Goal: Entertainment & Leisure: Browse casually

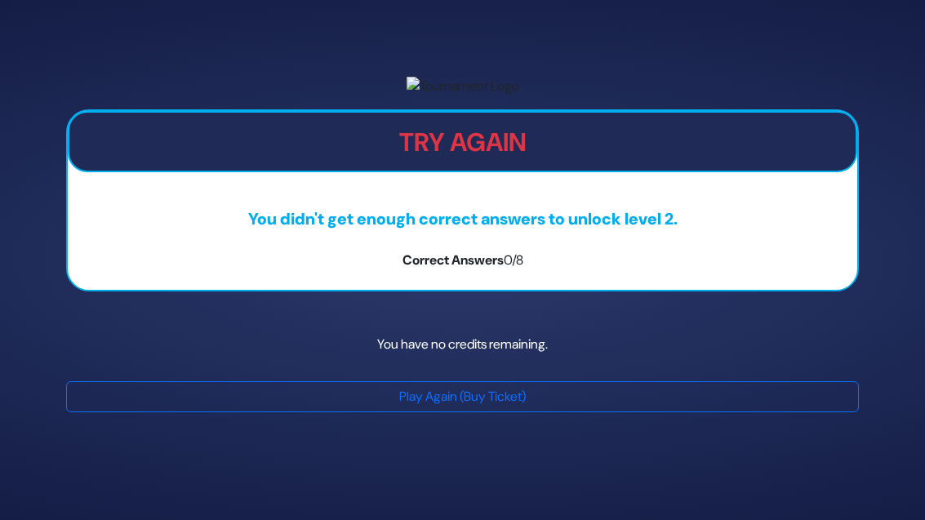
scroll to position [52, 0]
click at [559, 412] on button "Play Again (Buy Ticket)" at bounding box center [462, 396] width 793 height 31
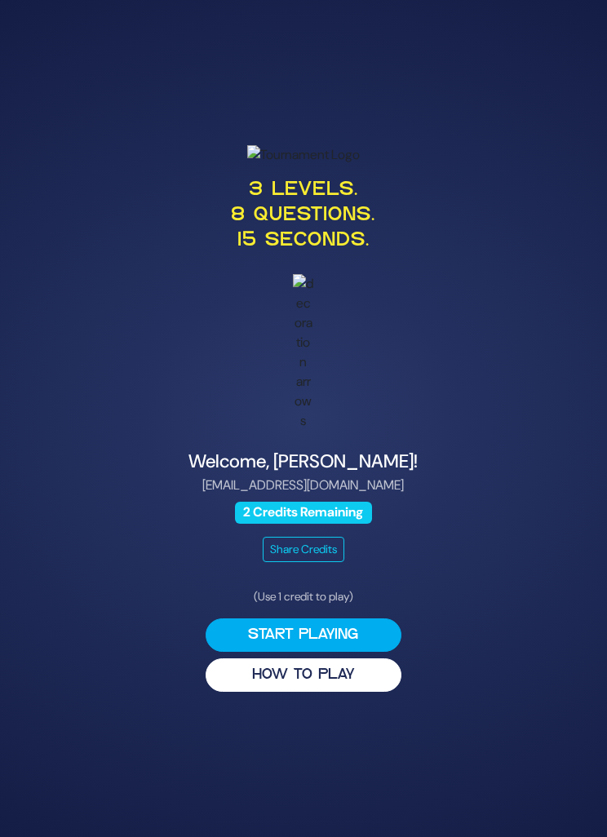
click at [231, 652] on button "Start Playing" at bounding box center [304, 635] width 196 height 33
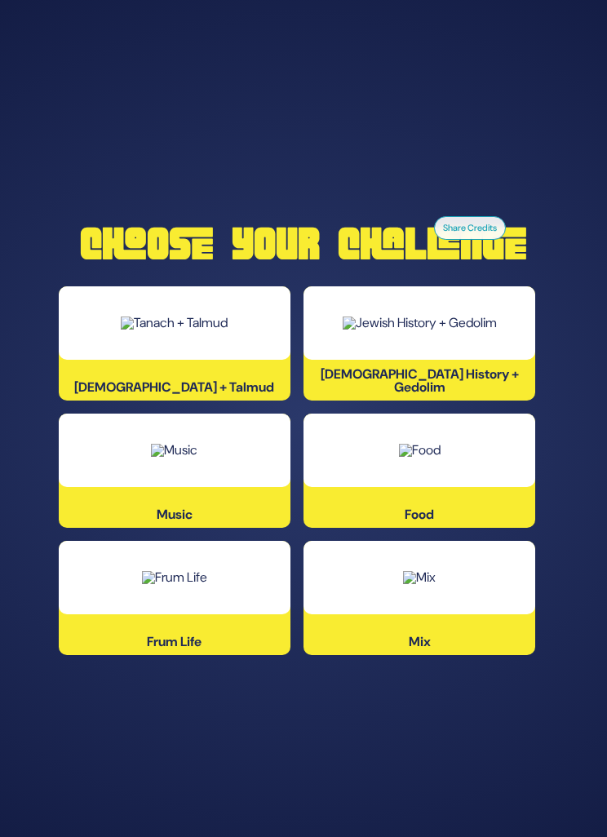
click at [144, 615] on div at bounding box center [175, 577] width 232 height 73
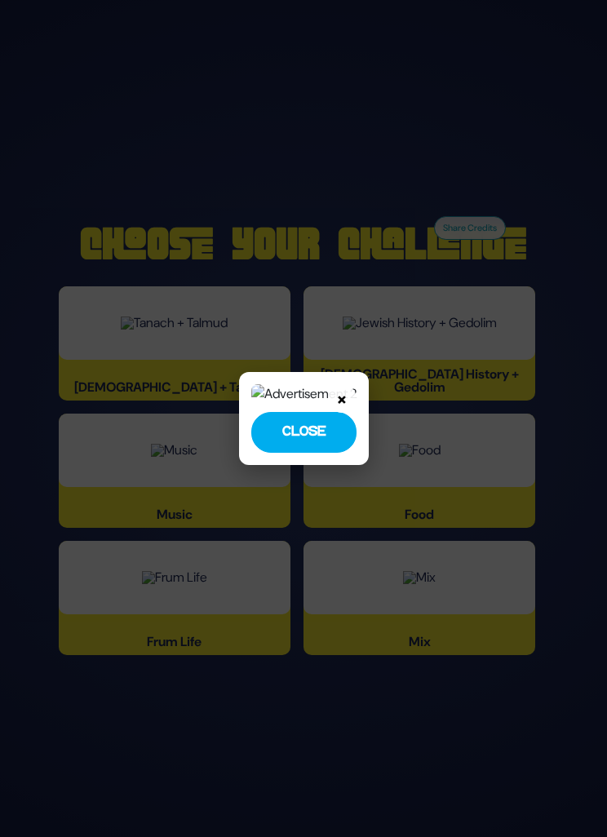
click at [321, 453] on button "Close" at bounding box center [303, 432] width 105 height 41
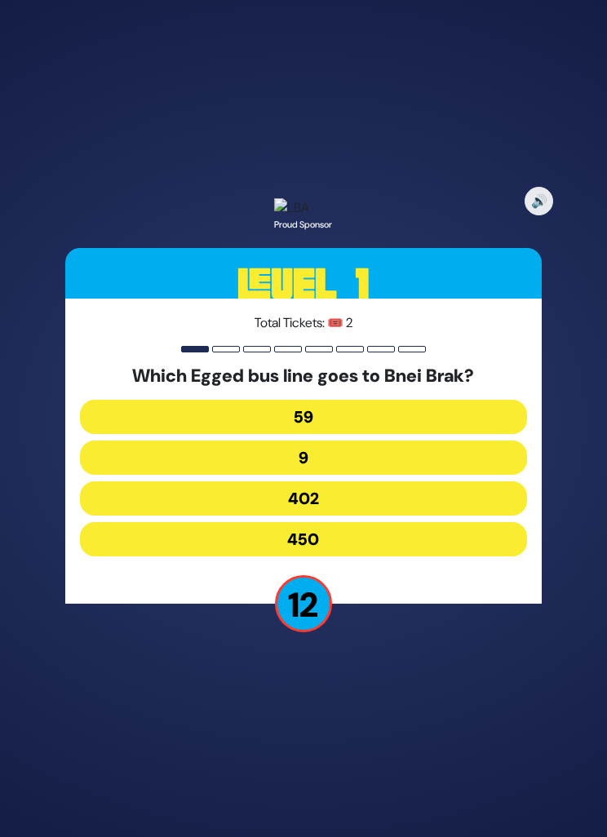
click at [426, 434] on button "59" at bounding box center [303, 417] width 447 height 34
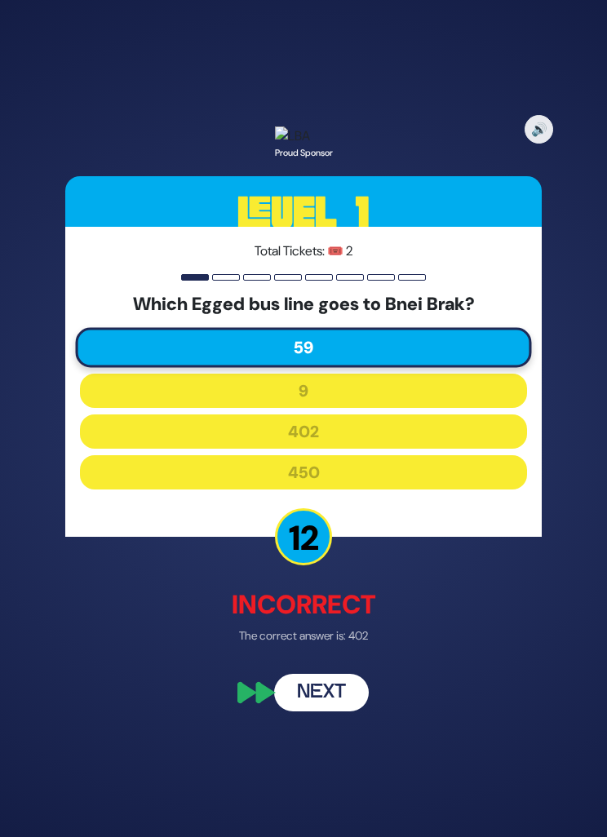
click at [291, 711] on button "Next" at bounding box center [321, 692] width 95 height 38
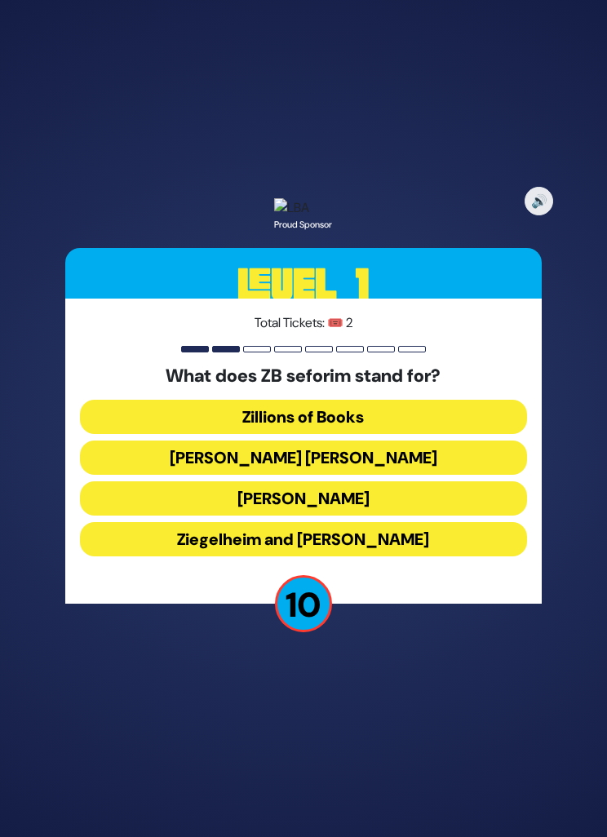
click at [154, 475] on button "Zundel Berman" at bounding box center [303, 458] width 447 height 34
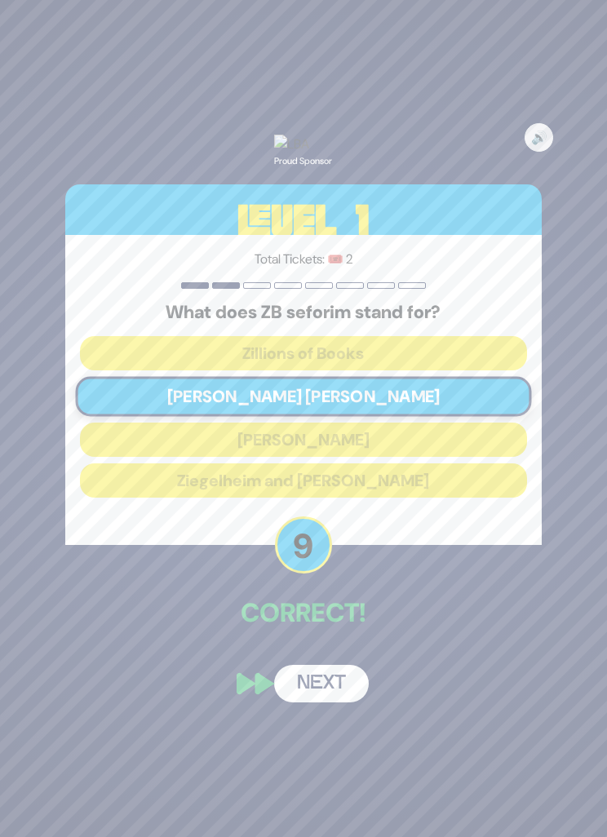
click at [300, 703] on button "Next" at bounding box center [321, 684] width 95 height 38
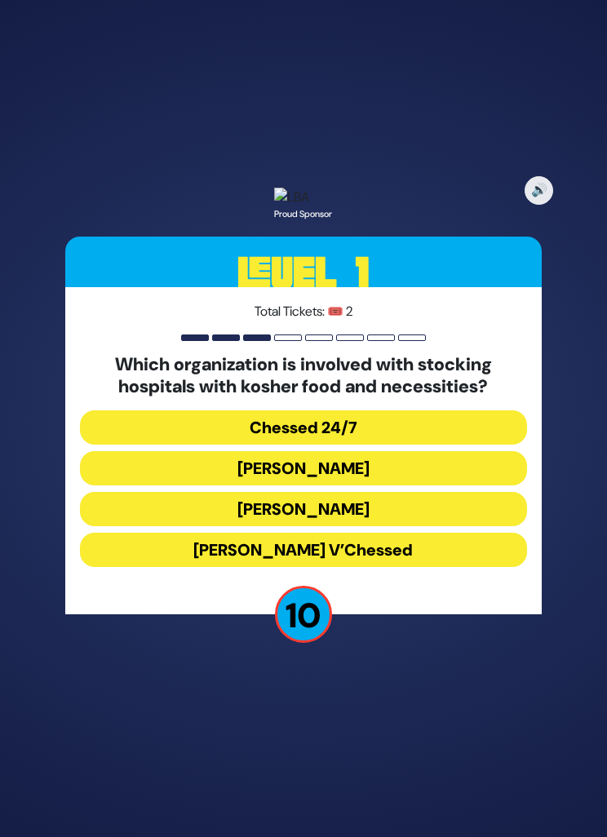
click at [461, 445] on button "Chessed 24/7" at bounding box center [303, 428] width 447 height 34
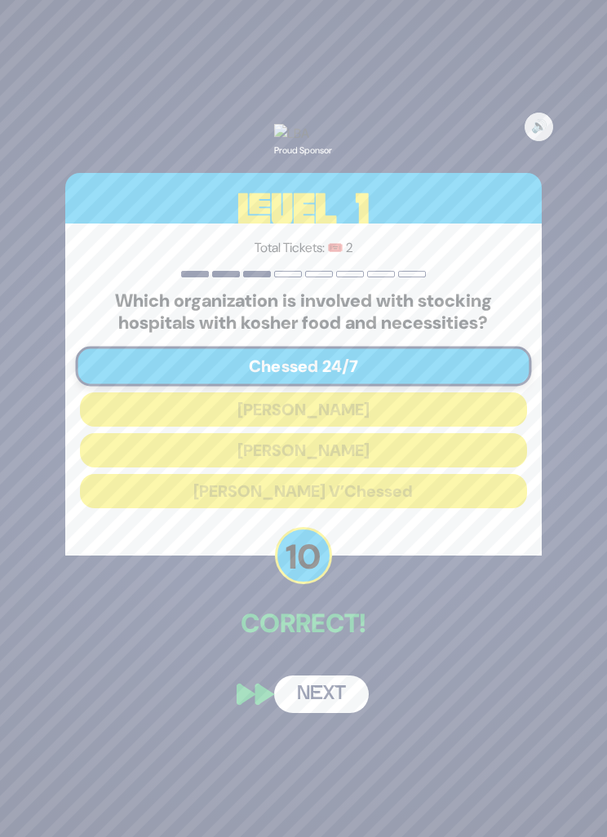
click at [306, 713] on button "Next" at bounding box center [321, 695] width 95 height 38
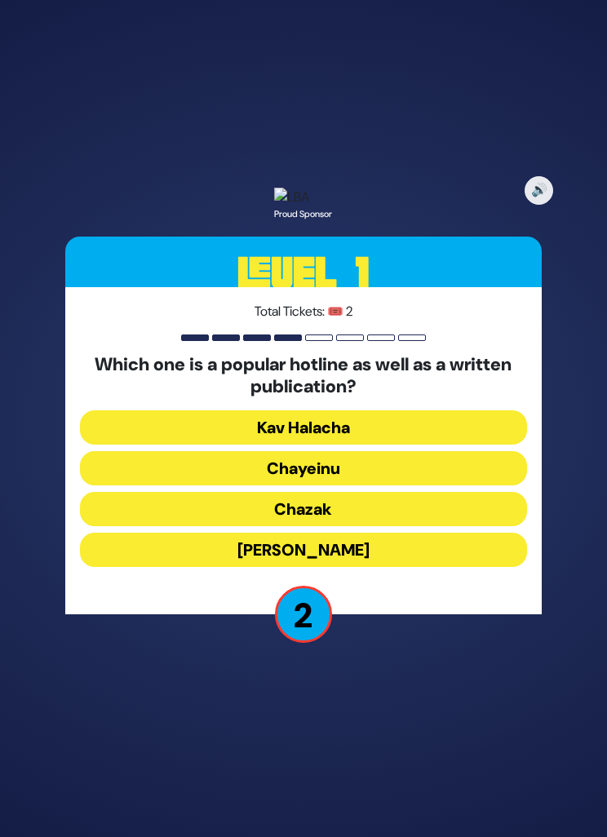
click at [379, 486] on button "Chayeinu" at bounding box center [303, 468] width 447 height 34
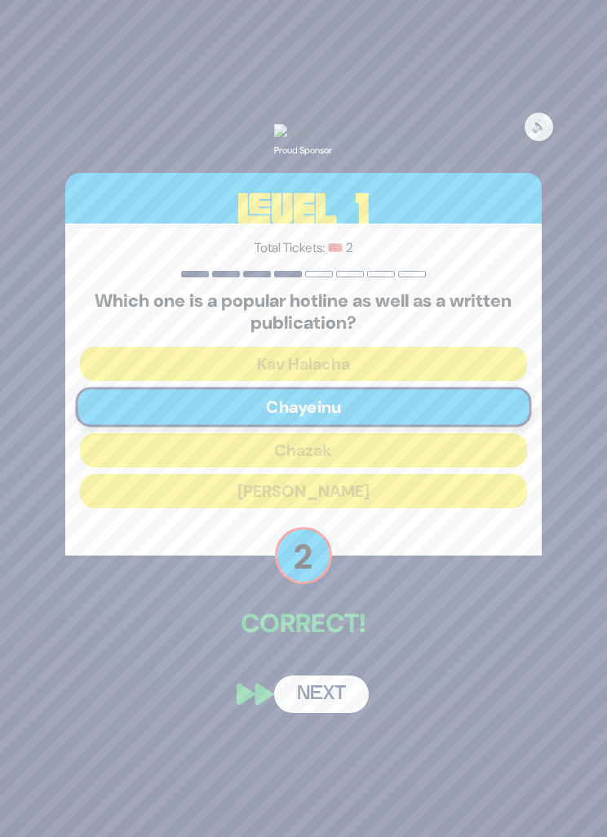
click at [325, 713] on button "Next" at bounding box center [321, 695] width 95 height 38
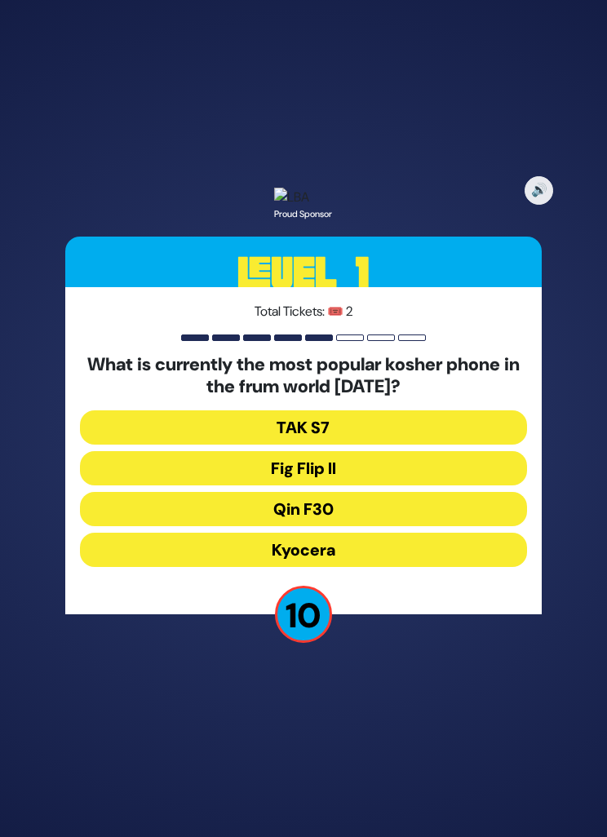
click at [402, 486] on button "Fig Flip II" at bounding box center [303, 468] width 447 height 34
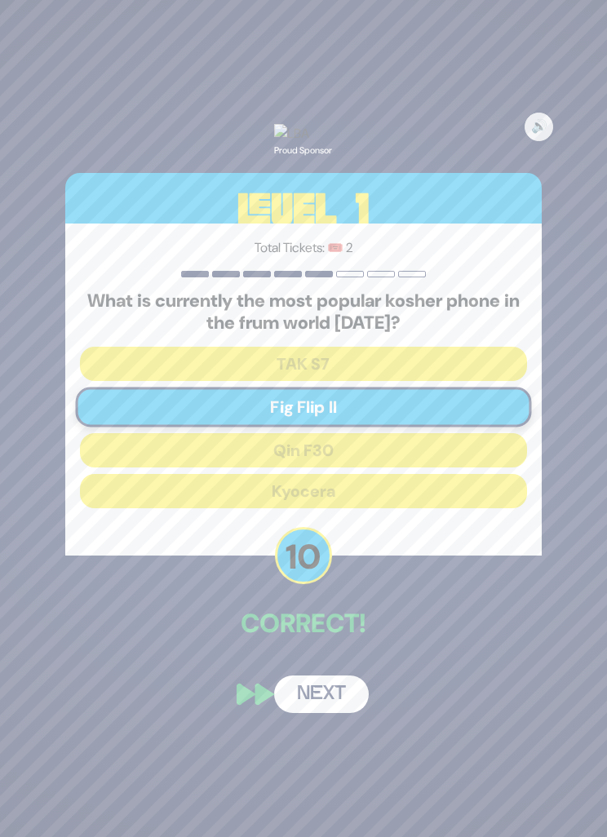
click at [327, 713] on button "Next" at bounding box center [321, 695] width 95 height 38
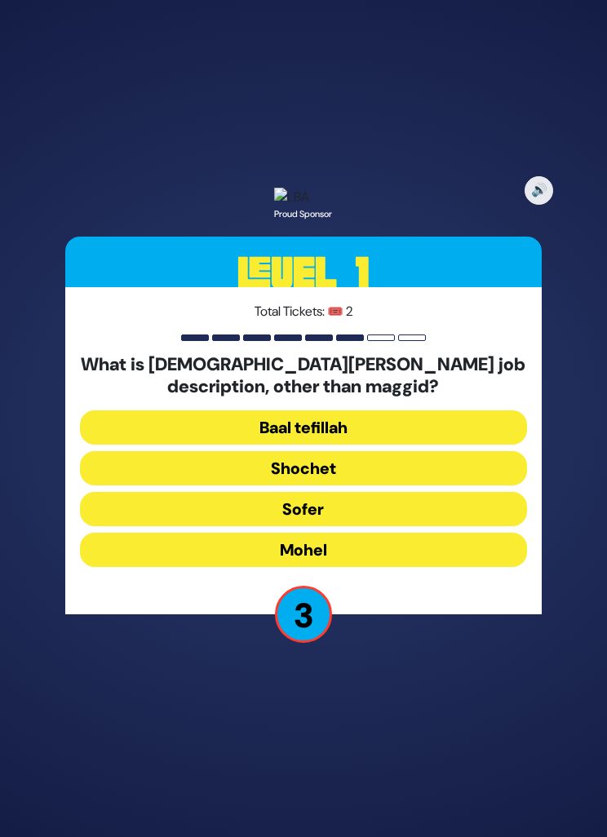
click at [415, 567] on button "Mohel" at bounding box center [303, 550] width 447 height 34
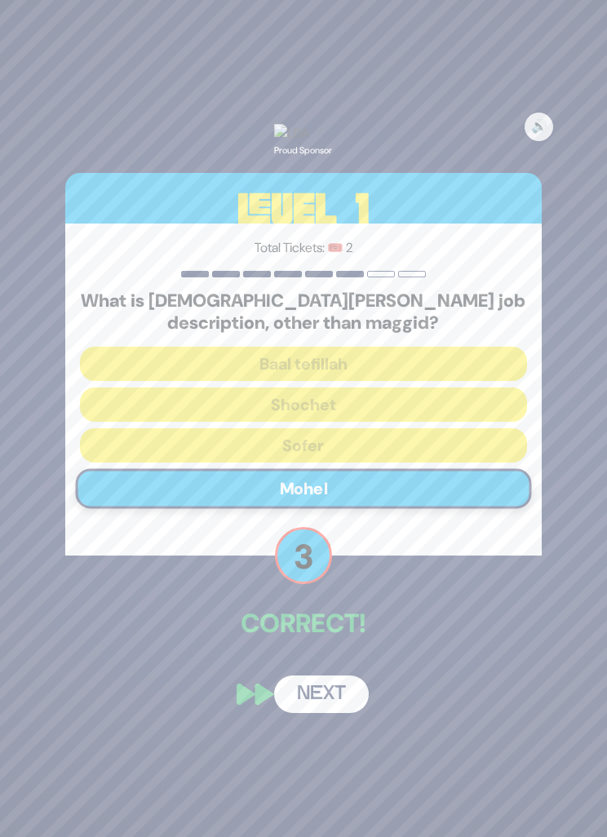
click at [321, 713] on button "Next" at bounding box center [321, 695] width 95 height 38
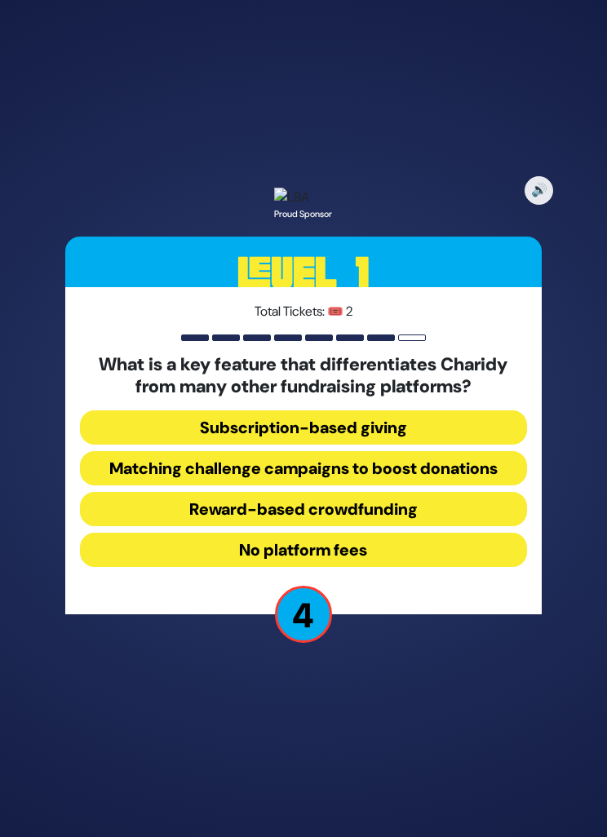
click at [388, 567] on button "No platform fees" at bounding box center [303, 550] width 447 height 34
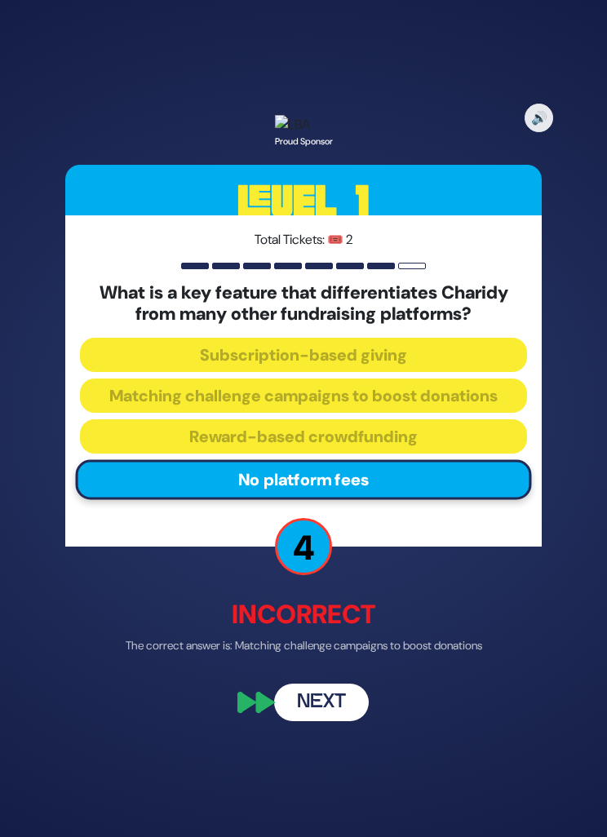
click at [331, 722] on button "Next" at bounding box center [321, 704] width 95 height 38
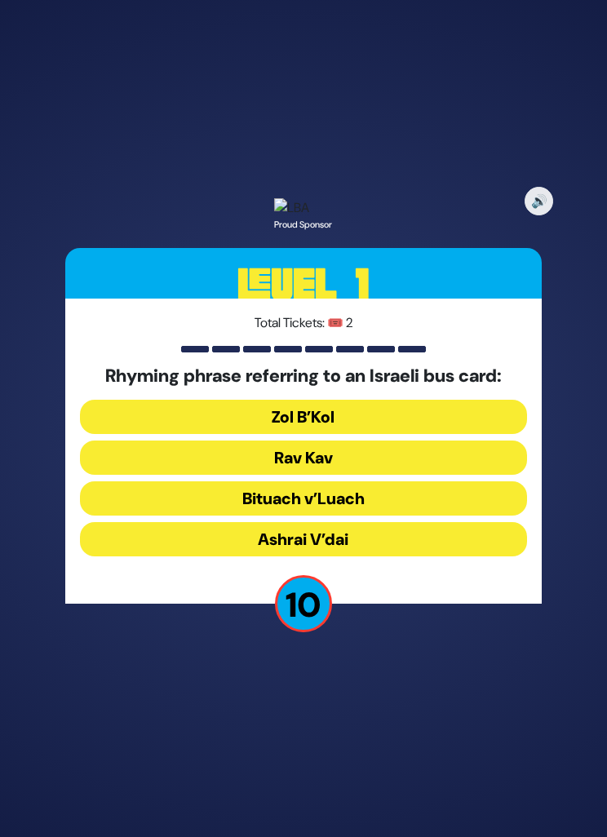
click at [392, 475] on button "Rav Kav" at bounding box center [303, 458] width 447 height 34
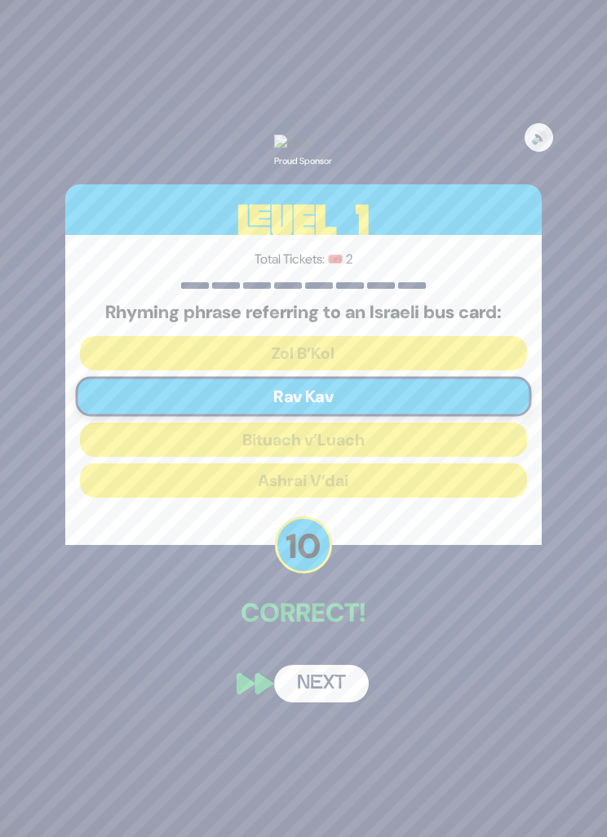
click at [339, 703] on button "Next" at bounding box center [321, 684] width 95 height 38
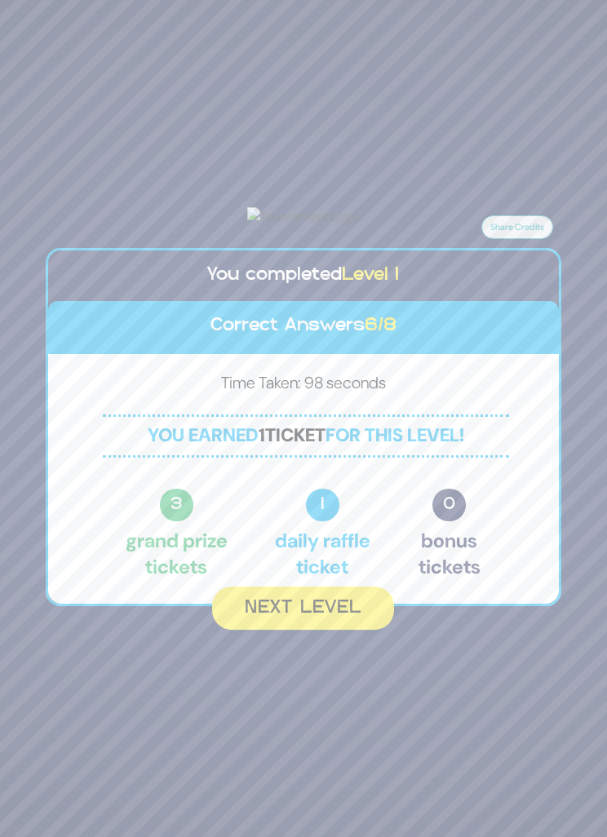
click at [326, 630] on button "Next Level" at bounding box center [303, 608] width 182 height 43
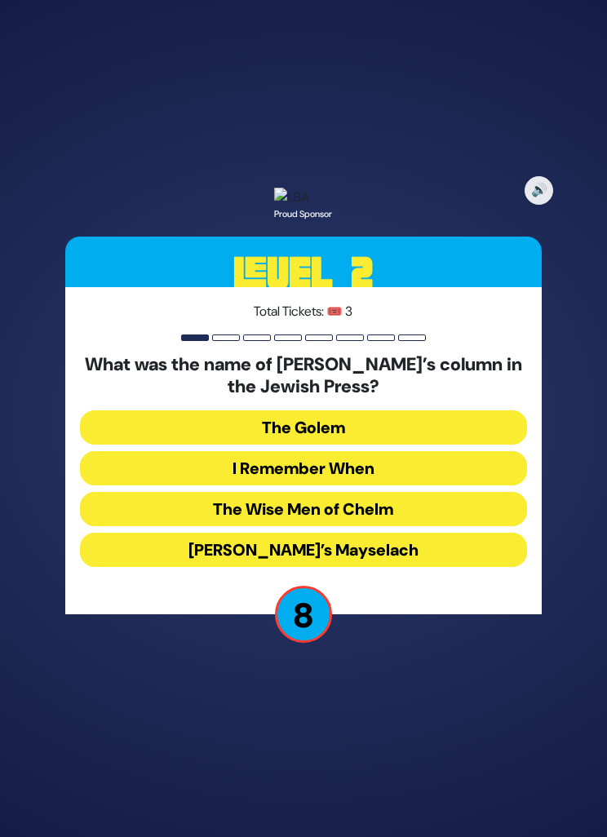
click at [390, 445] on button "The Golem" at bounding box center [303, 428] width 447 height 34
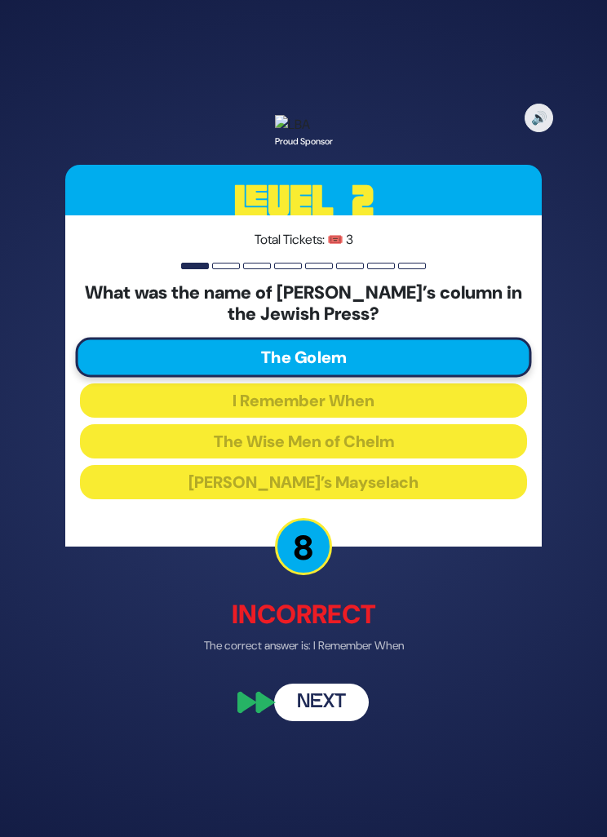
click at [323, 722] on button "Next" at bounding box center [321, 704] width 95 height 38
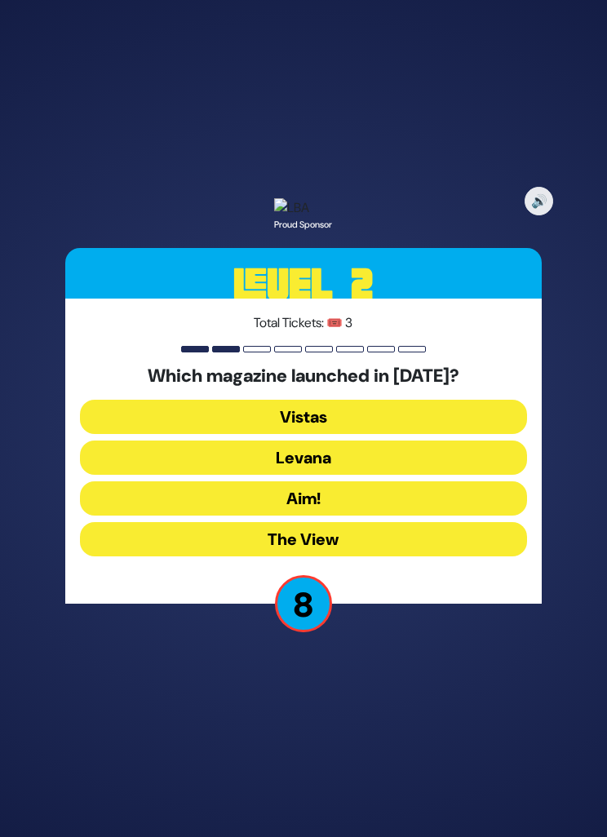
click at [386, 557] on button "The View" at bounding box center [303, 539] width 447 height 34
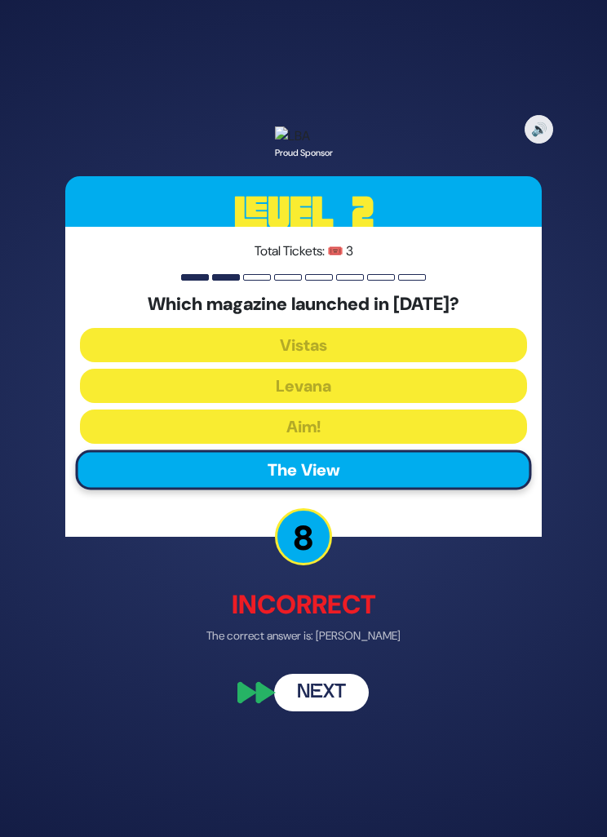
click at [326, 711] on button "Next" at bounding box center [321, 692] width 95 height 38
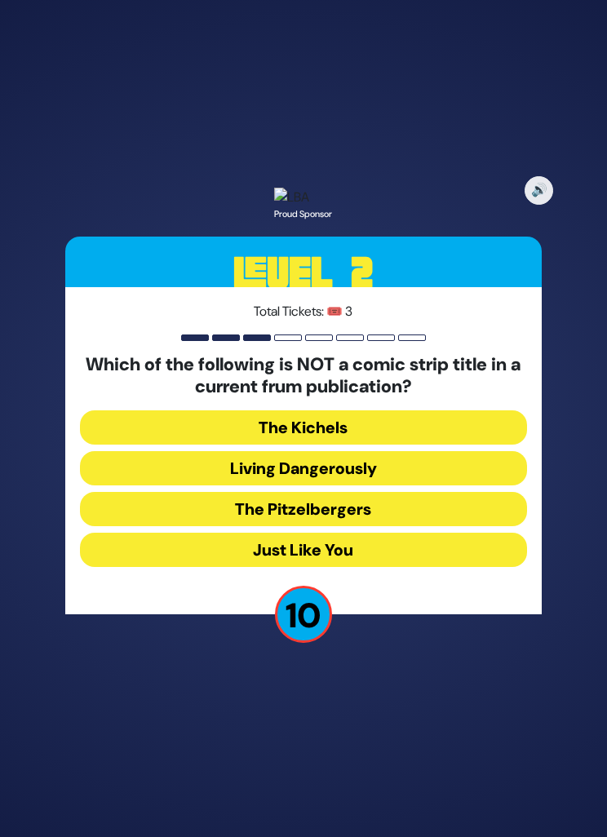
click at [378, 567] on button "Just Like You" at bounding box center [303, 550] width 447 height 34
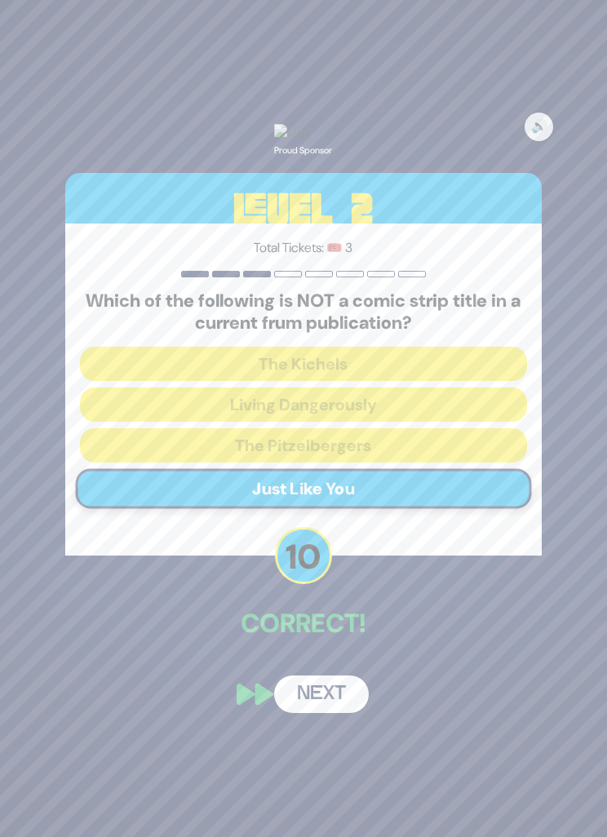
click at [328, 713] on button "Next" at bounding box center [321, 695] width 95 height 38
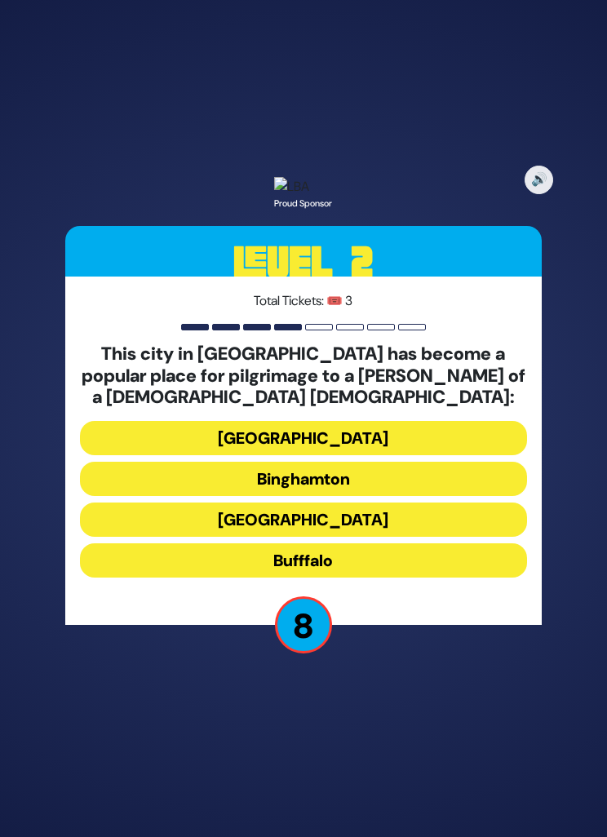
click at [359, 578] on button "Bufffalo" at bounding box center [303, 561] width 447 height 34
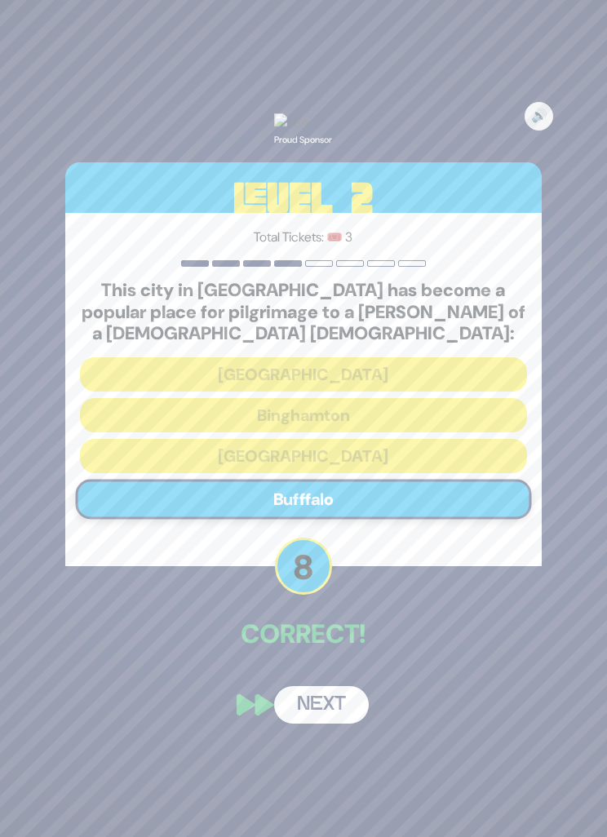
click at [326, 724] on button "Next" at bounding box center [321, 705] width 95 height 38
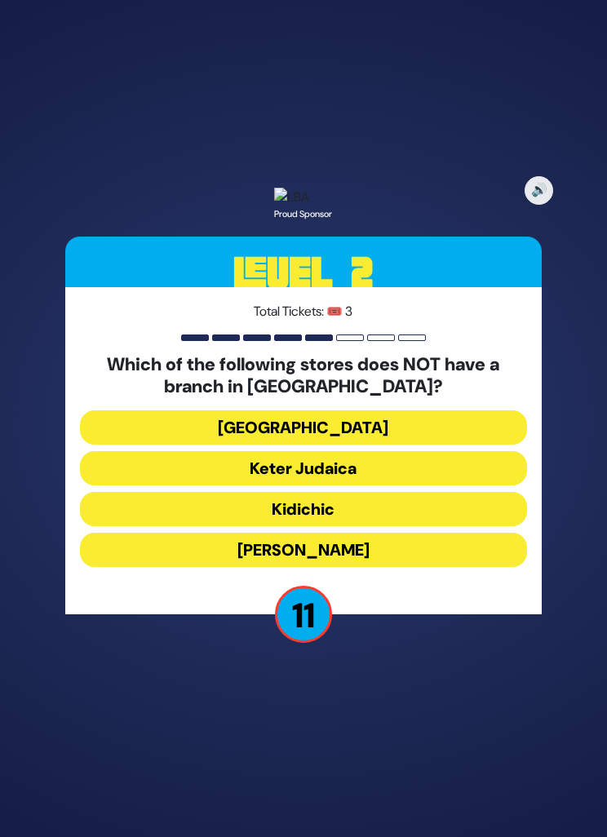
click at [407, 486] on button "Keter Judaica" at bounding box center [303, 468] width 447 height 34
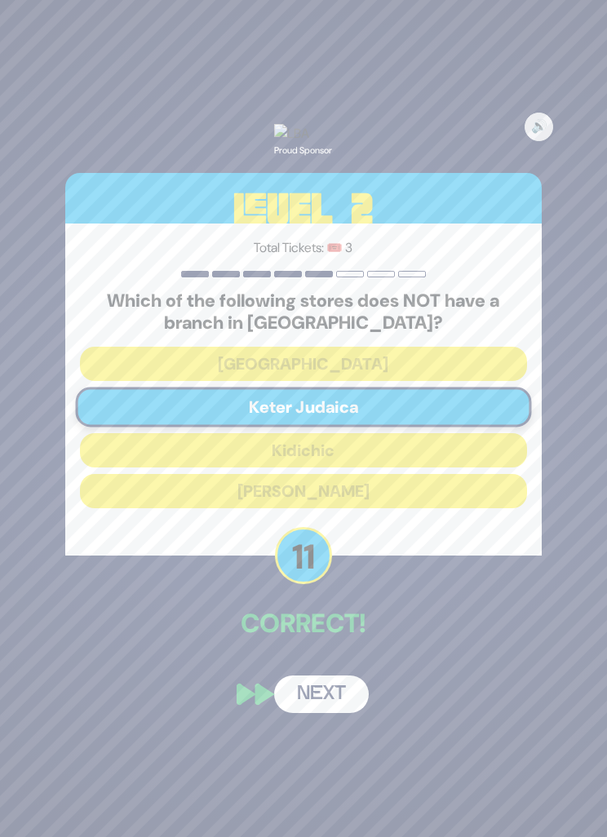
click at [326, 713] on button "Next" at bounding box center [321, 695] width 95 height 38
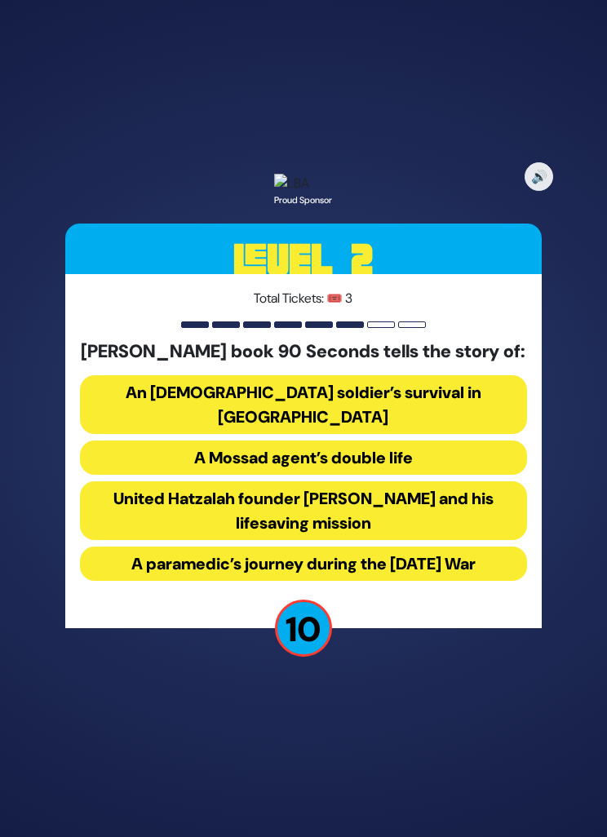
click at [373, 540] on button "United Hatzalah founder Eli Beer and his lifesaving mission" at bounding box center [303, 511] width 447 height 59
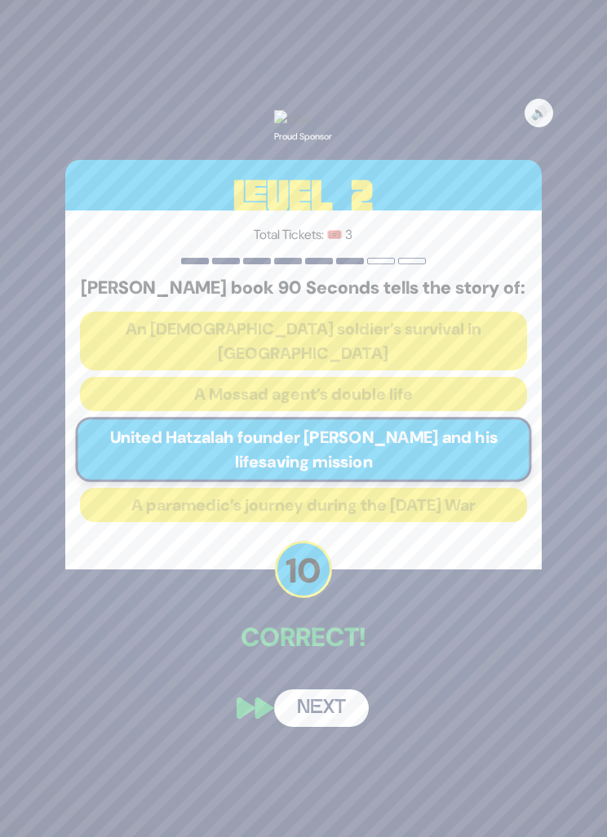
click at [327, 727] on button "Next" at bounding box center [321, 709] width 95 height 38
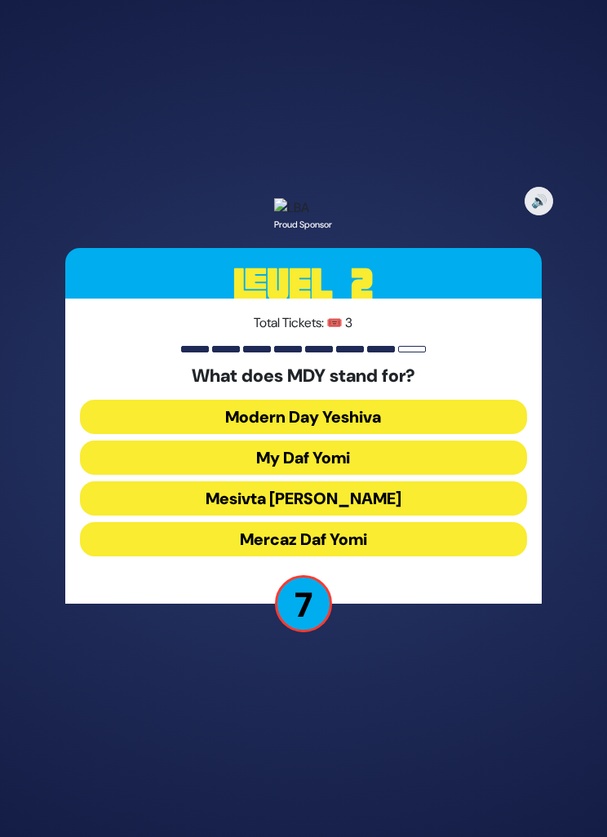
click at [381, 557] on button "Mercaz Daf Yomi" at bounding box center [303, 539] width 447 height 34
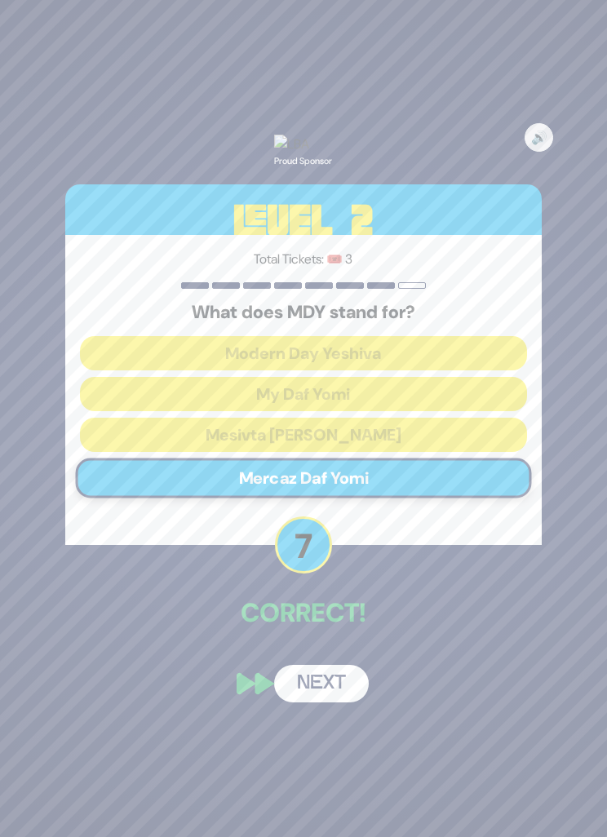
click at [330, 703] on button "Next" at bounding box center [321, 684] width 95 height 38
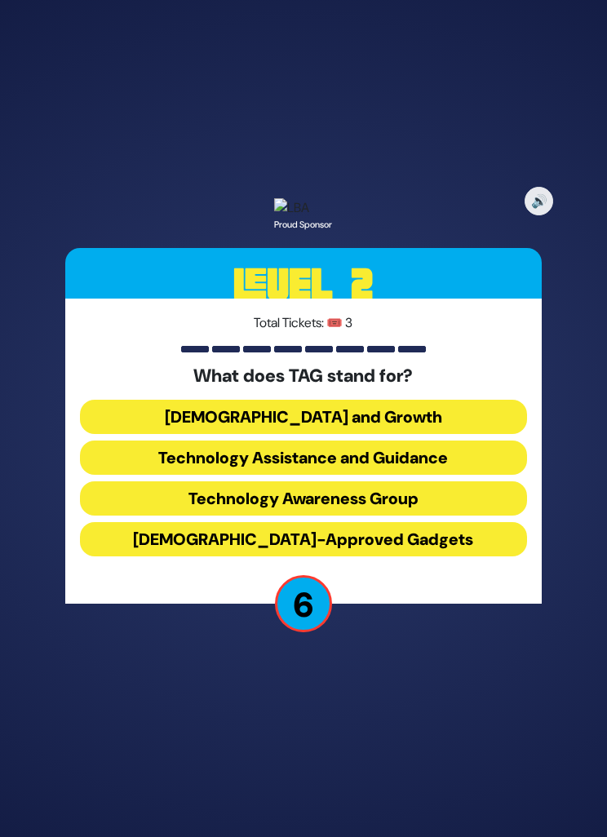
click at [404, 516] on button "Technology Awareness Group" at bounding box center [303, 499] width 447 height 34
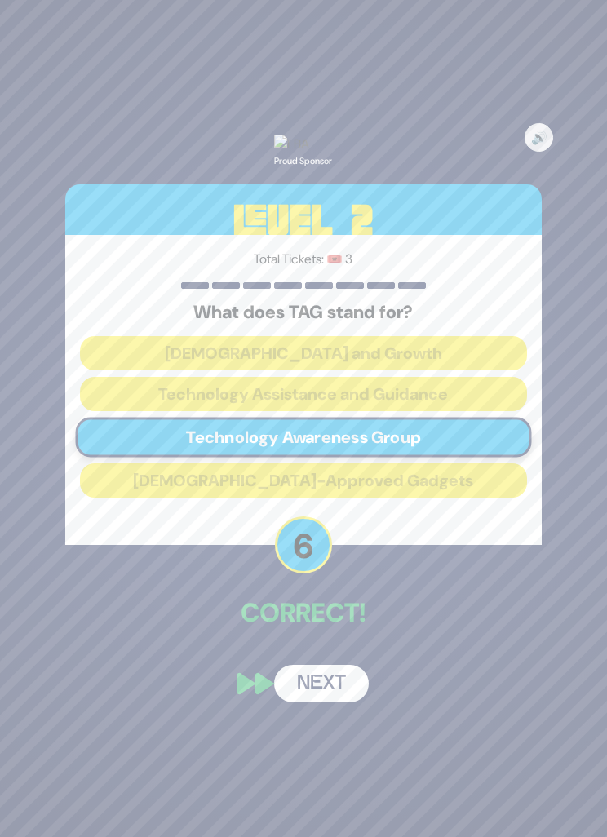
click at [325, 703] on button "Next" at bounding box center [321, 684] width 95 height 38
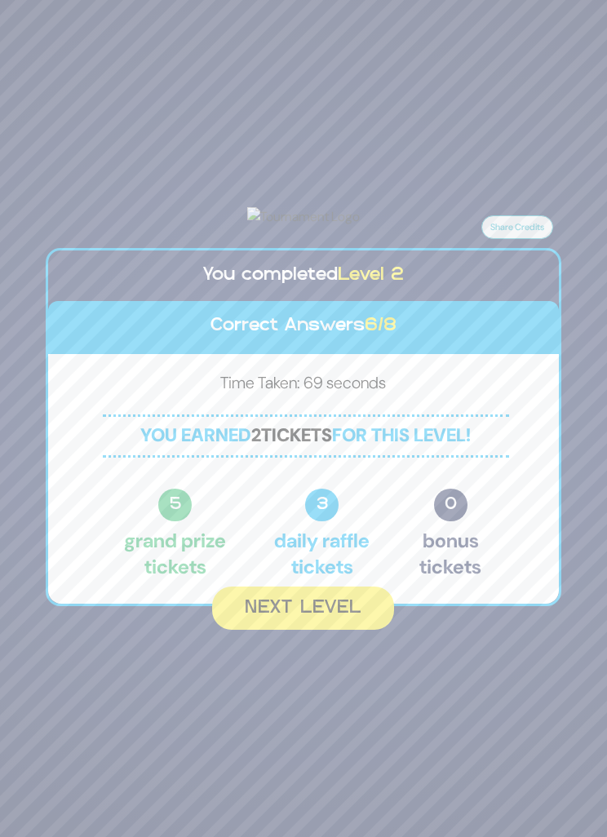
click at [277, 630] on button "Next Level" at bounding box center [303, 608] width 182 height 43
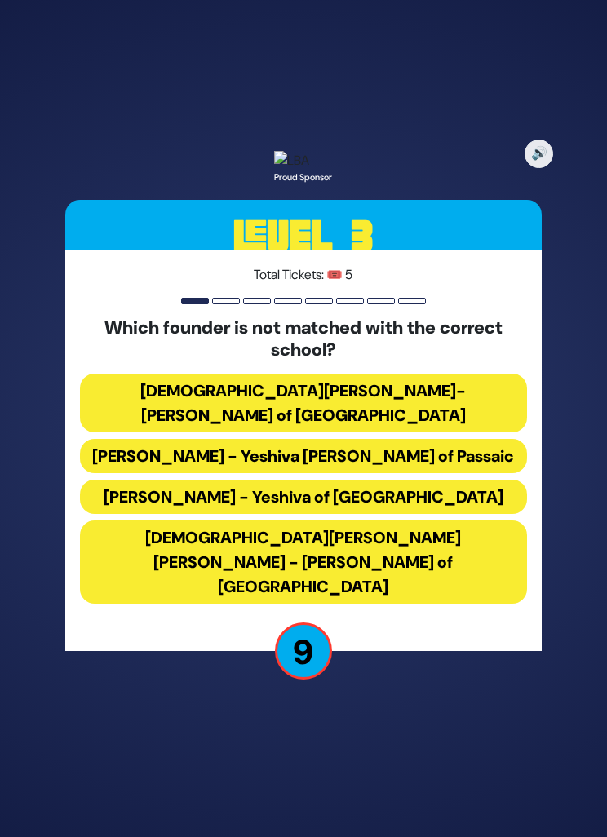
click at [464, 473] on button "Rabbi Heshy Hirth - Yeshiva Ketana of Passaic" at bounding box center [303, 456] width 447 height 34
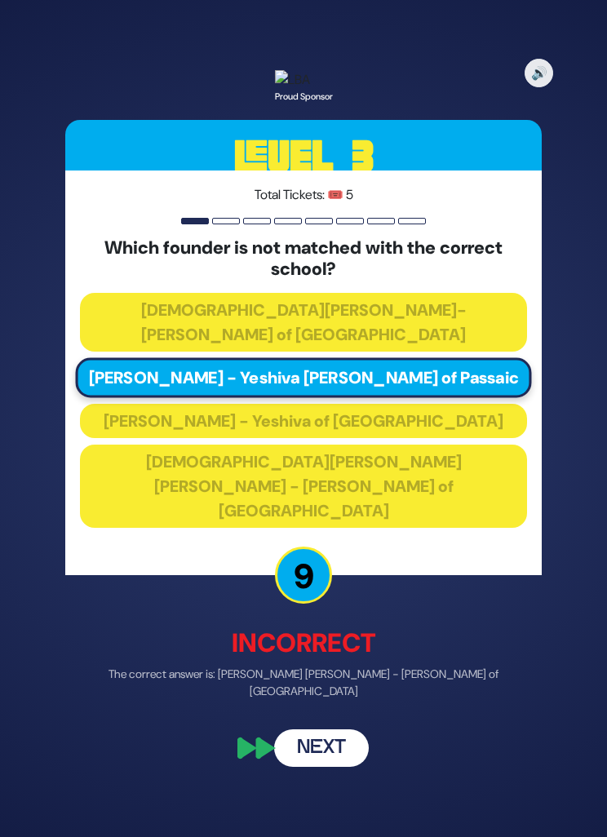
click at [342, 753] on button "Next" at bounding box center [321, 749] width 95 height 38
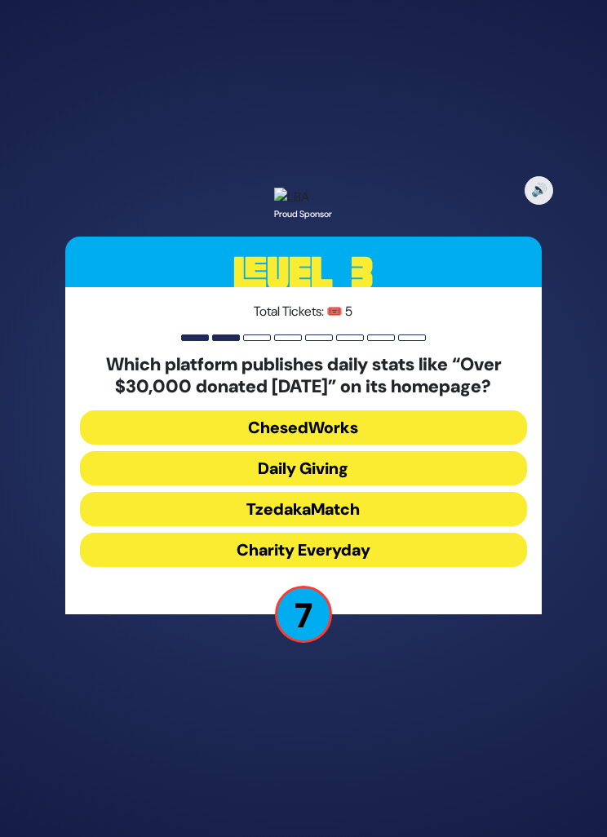
click at [392, 567] on button "Charity Everyday" at bounding box center [303, 550] width 447 height 34
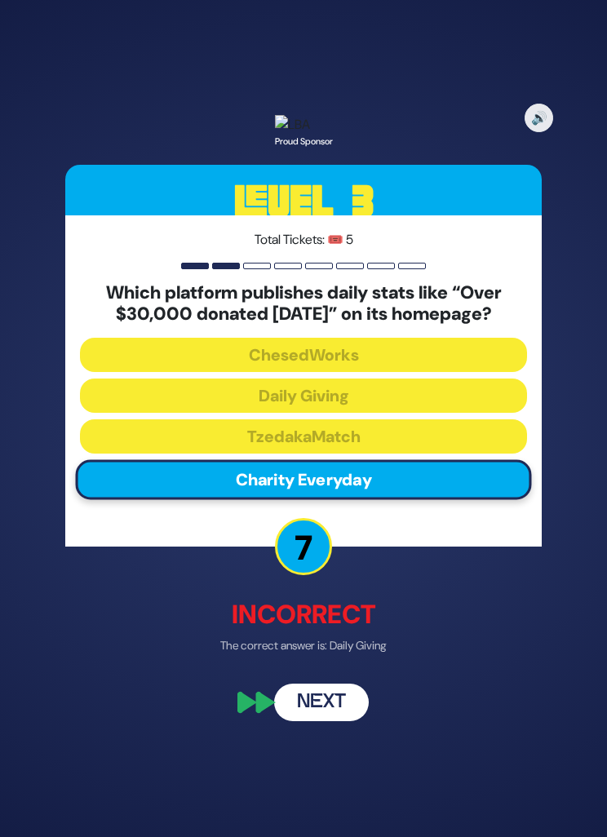
click at [326, 722] on button "Next" at bounding box center [321, 704] width 95 height 38
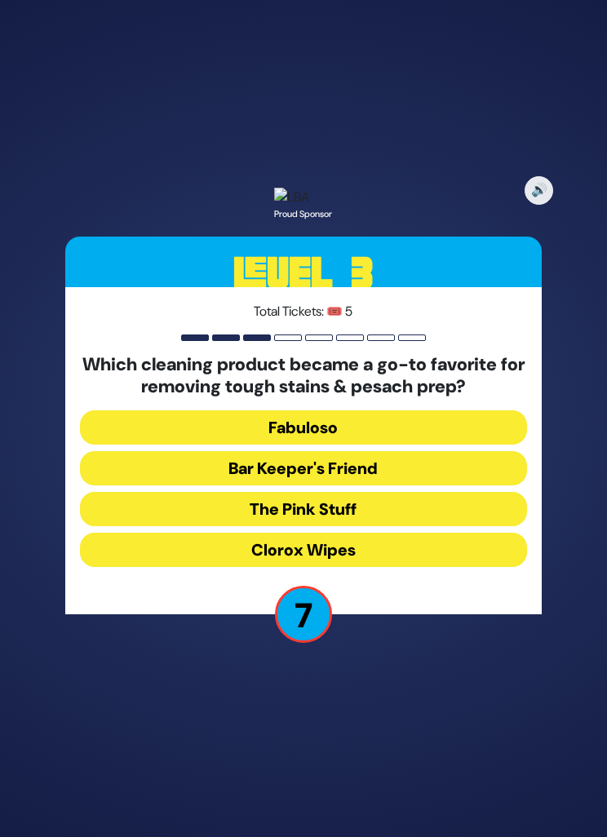
click at [424, 567] on button "Clorox Wipes" at bounding box center [303, 550] width 447 height 34
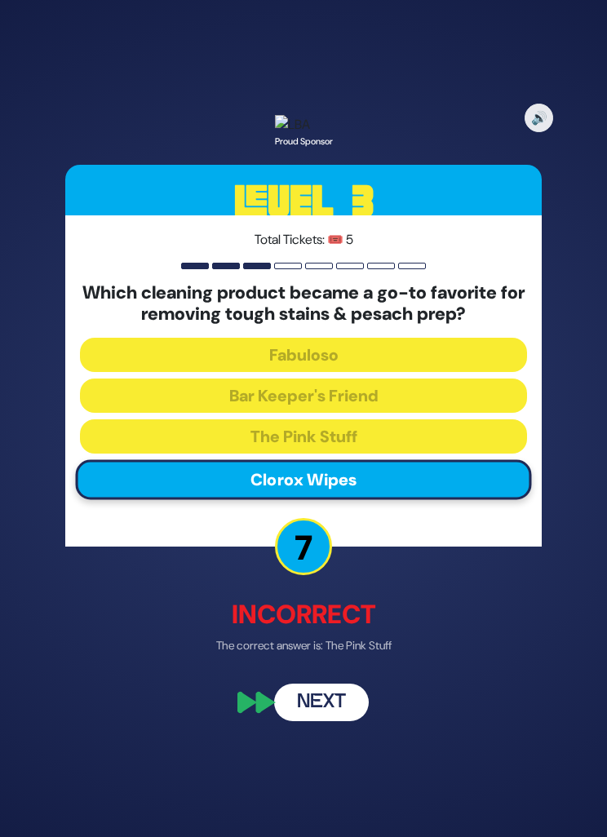
click at [323, 722] on button "Next" at bounding box center [321, 704] width 95 height 38
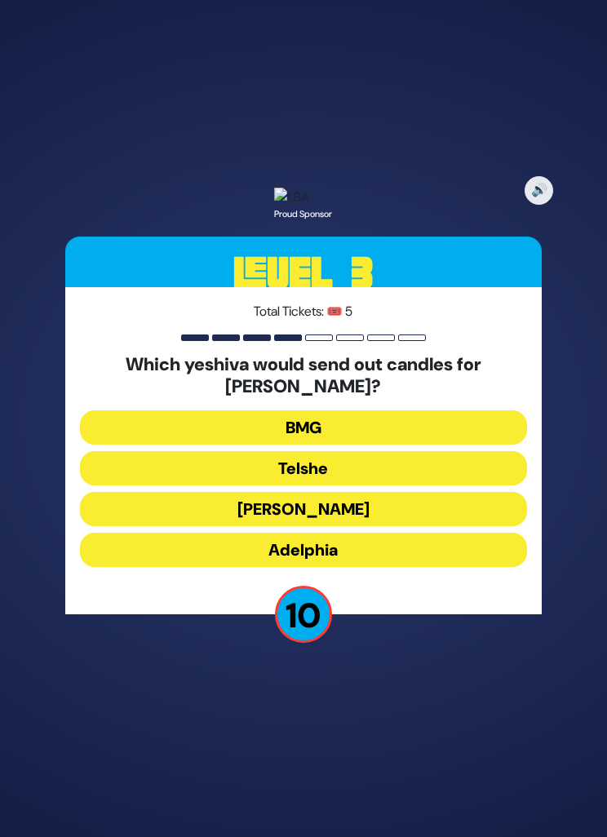
click at [414, 445] on button "BMG" at bounding box center [303, 428] width 447 height 34
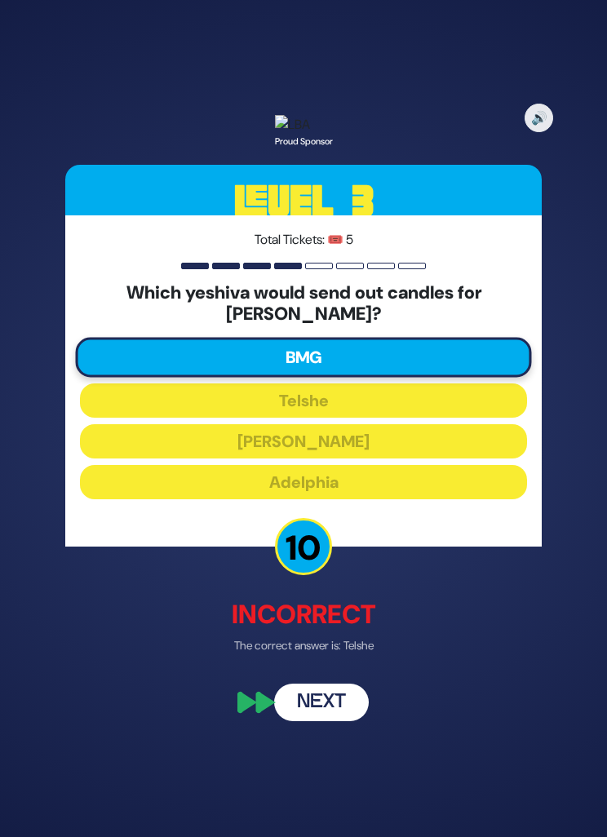
click at [328, 722] on button "Next" at bounding box center [321, 704] width 95 height 38
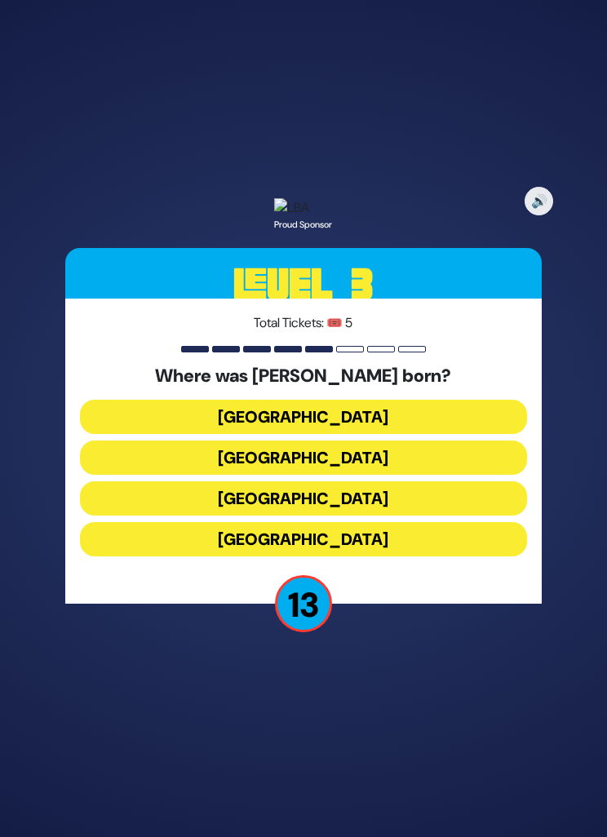
click at [389, 475] on button "Tel Aviv" at bounding box center [303, 458] width 447 height 34
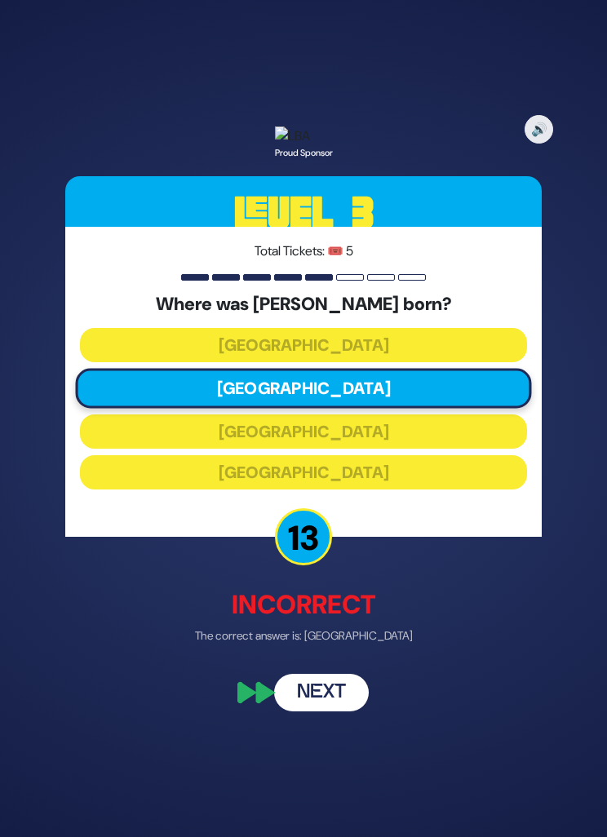
click at [341, 711] on button "Next" at bounding box center [321, 692] width 95 height 38
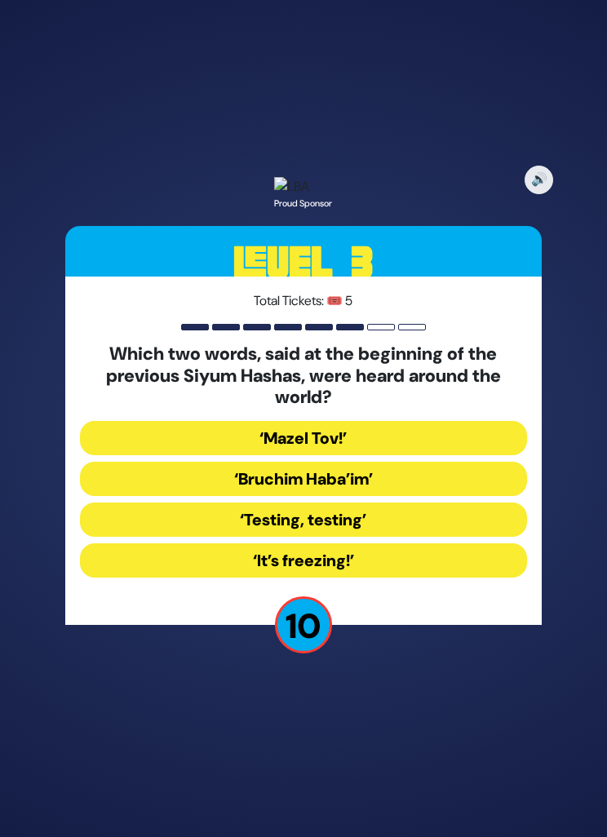
click at [460, 455] on button "‘Mazel Tov!’" at bounding box center [303, 438] width 447 height 34
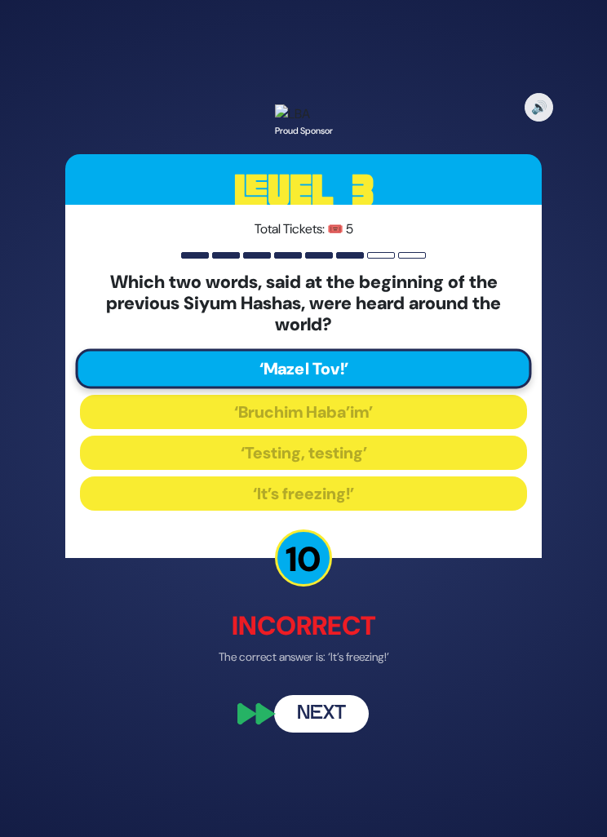
click at [313, 733] on button "Next" at bounding box center [321, 714] width 95 height 38
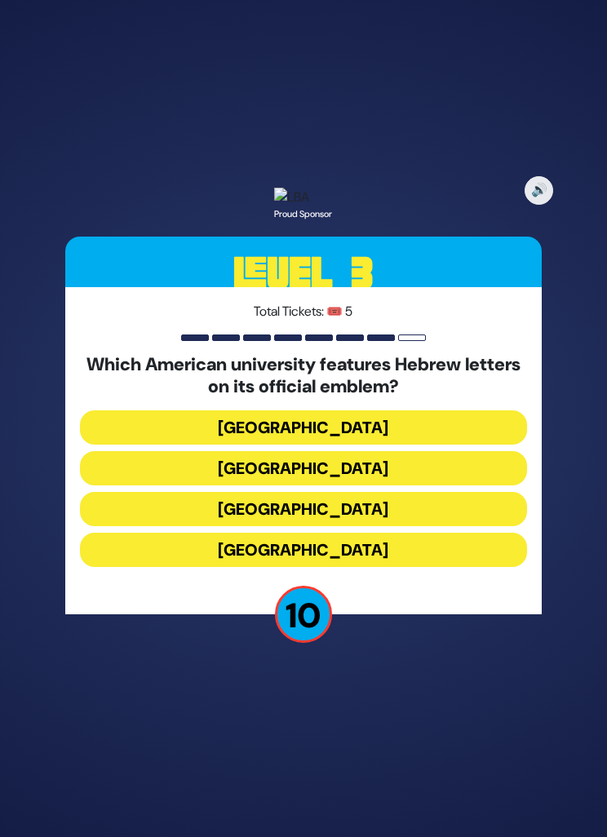
click at [396, 445] on button "Harvard University" at bounding box center [303, 428] width 447 height 34
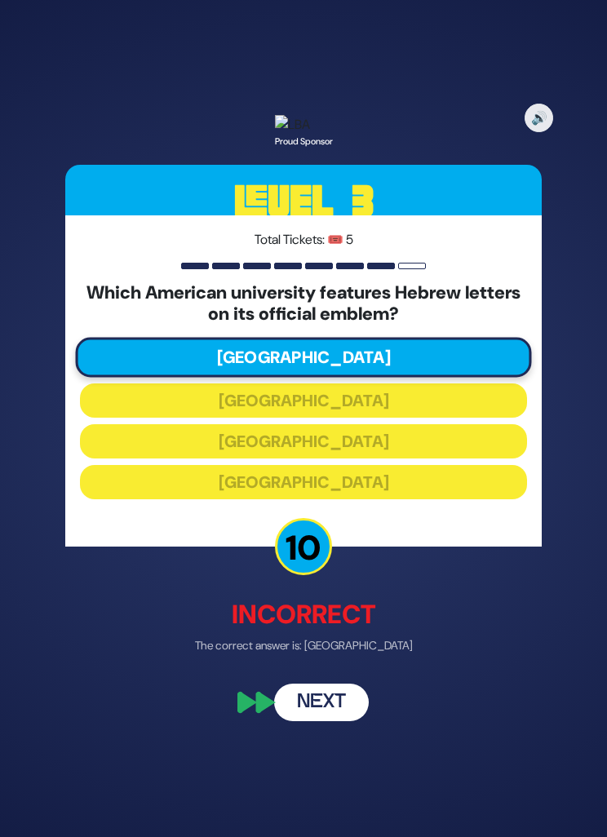
click at [317, 722] on button "Next" at bounding box center [321, 704] width 95 height 38
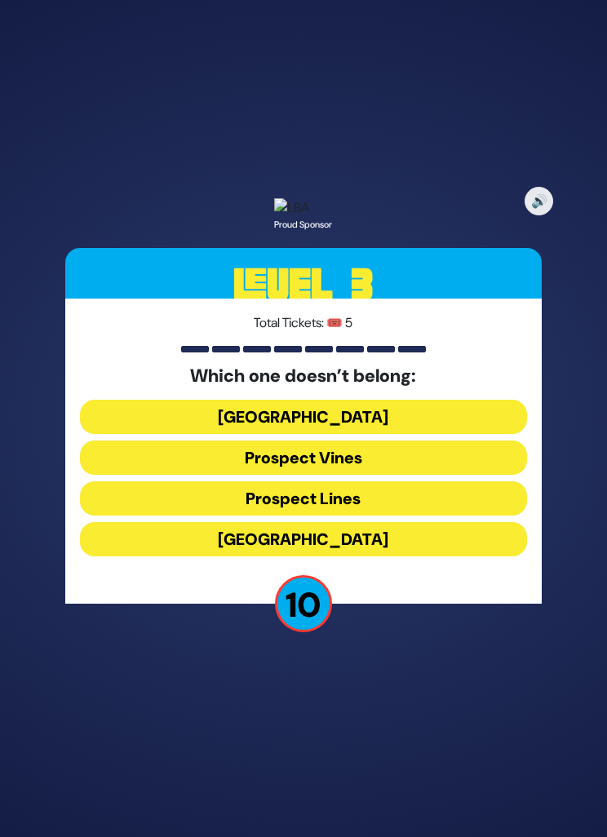
click at [392, 604] on div "Total Tickets: 🎟️ 5 Which one doesn’t belong: Prospect Square Prospect Vines Pr…" at bounding box center [303, 451] width 477 height 305
click at [366, 557] on button "Prospect Heights" at bounding box center [303, 539] width 447 height 34
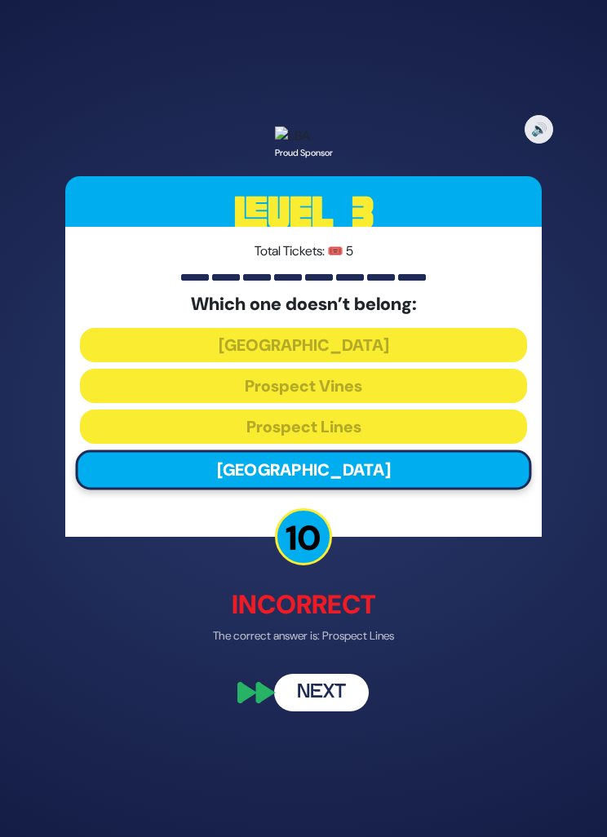
click at [316, 711] on button "Next" at bounding box center [321, 692] width 95 height 38
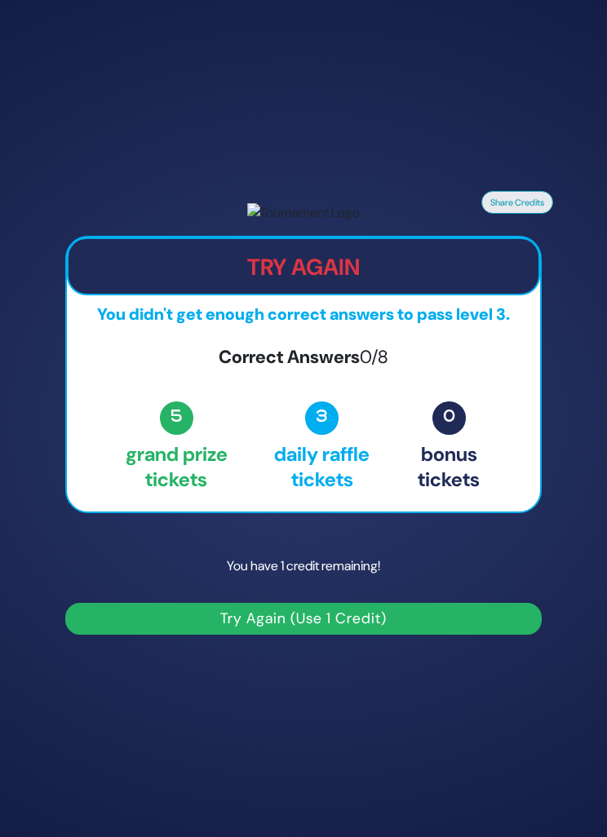
click at [347, 635] on button "Try Again (Use 1 Credit)" at bounding box center [303, 619] width 477 height 32
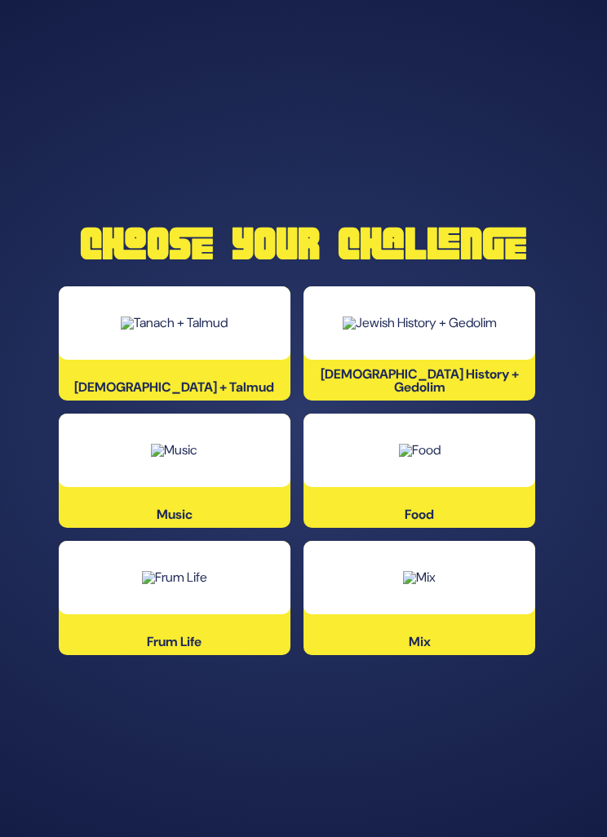
click at [484, 615] on div at bounding box center [420, 577] width 232 height 73
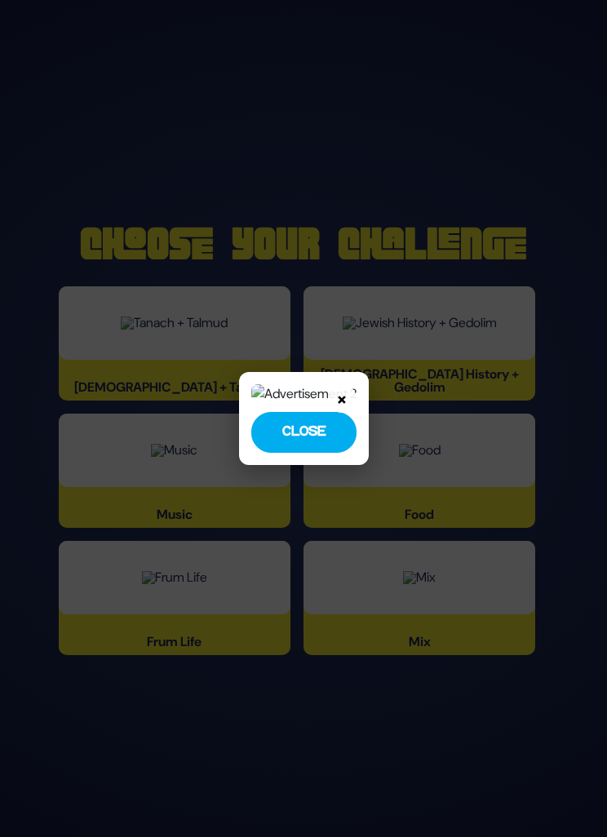
click at [305, 453] on button "Close" at bounding box center [303, 432] width 105 height 41
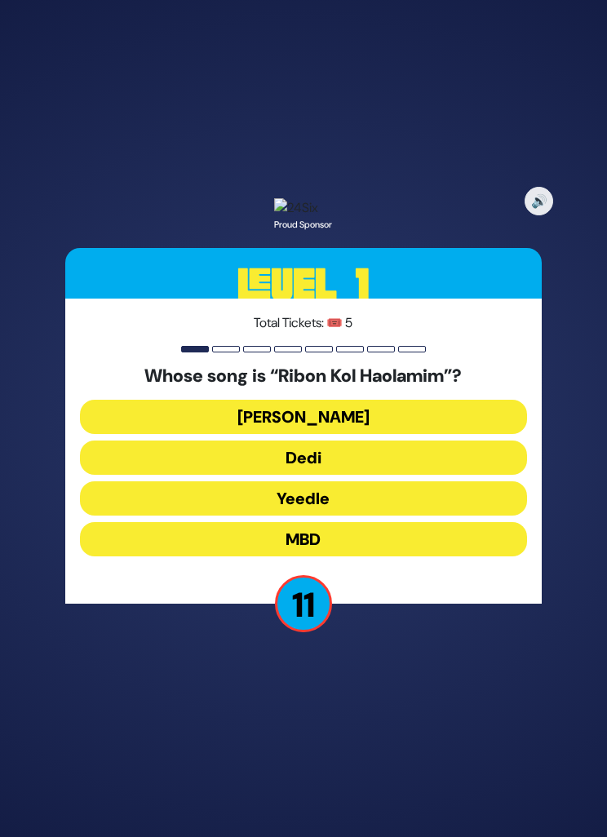
click at [442, 434] on button "Beri Weber" at bounding box center [303, 417] width 447 height 34
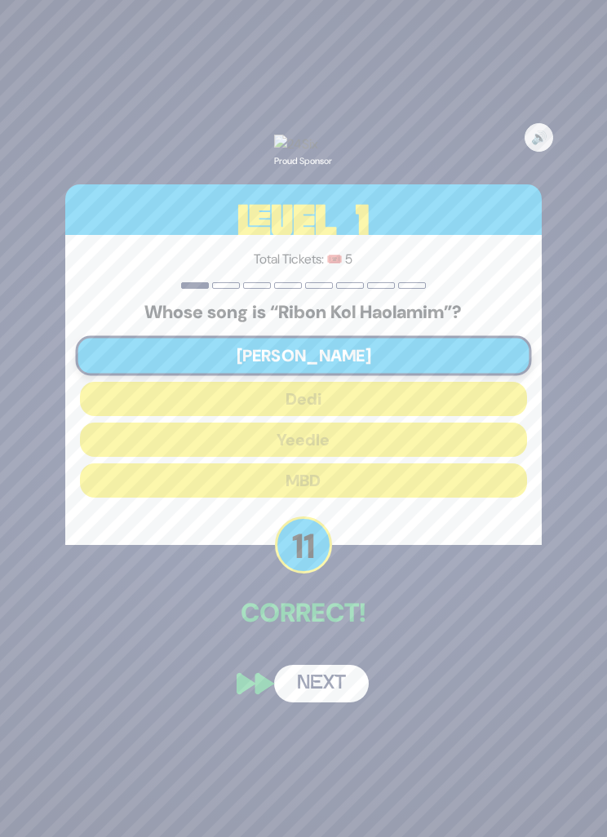
click at [288, 703] on button "Next" at bounding box center [321, 684] width 95 height 38
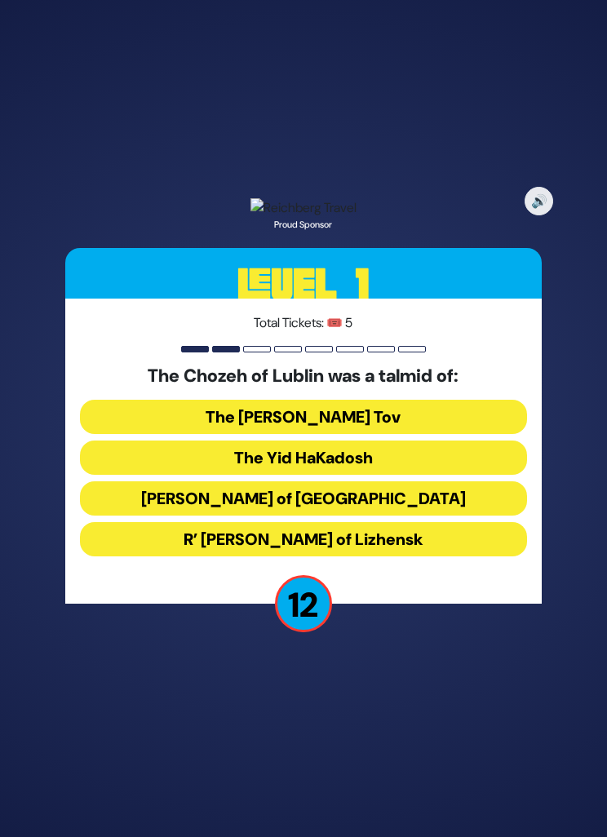
click at [449, 434] on button "The Baal Shem Tov" at bounding box center [303, 417] width 447 height 34
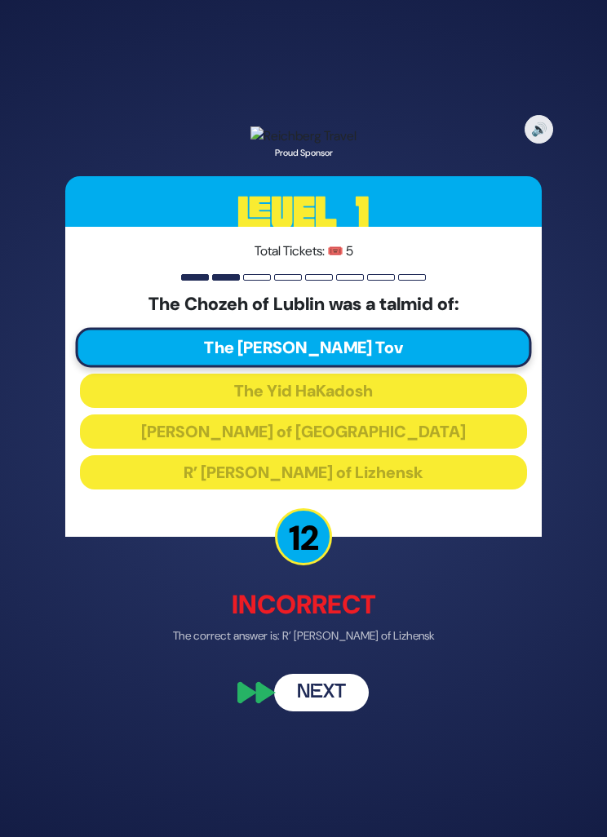
click at [289, 711] on button "Next" at bounding box center [321, 692] width 95 height 38
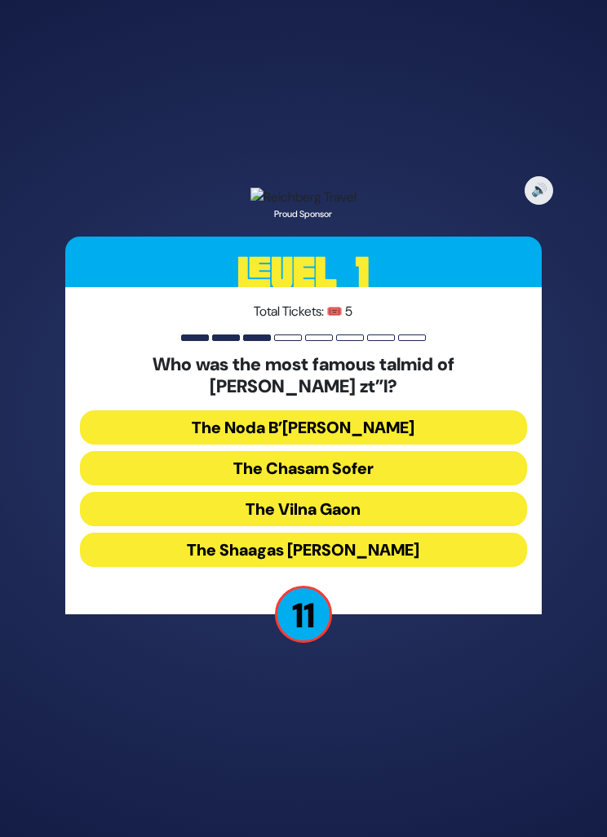
click at [454, 445] on button "The Noda B’Yehuda" at bounding box center [303, 428] width 447 height 34
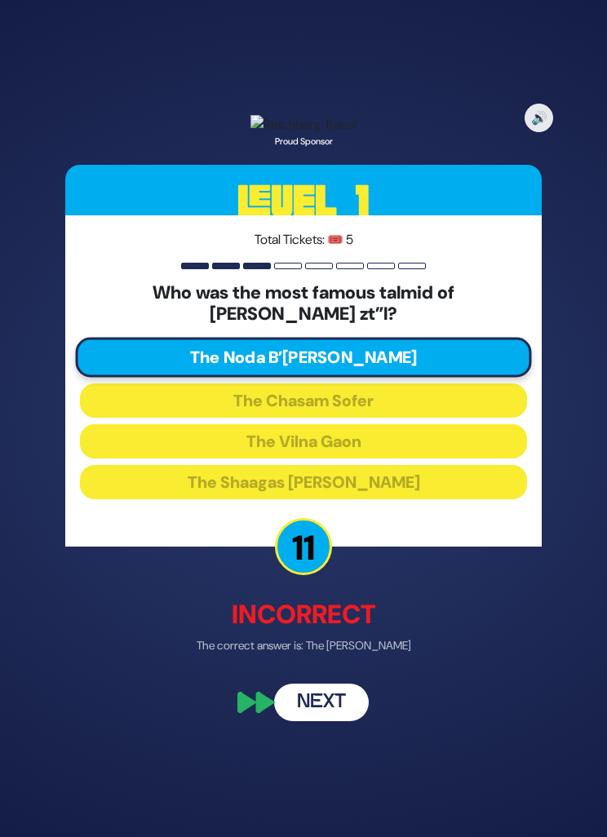
click at [296, 722] on button "Next" at bounding box center [321, 704] width 95 height 38
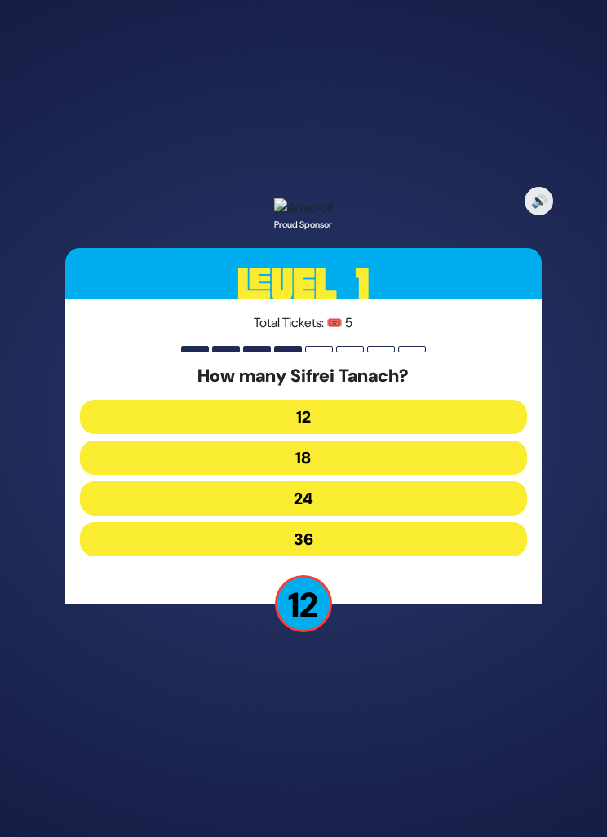
click at [437, 434] on button "12" at bounding box center [303, 417] width 447 height 34
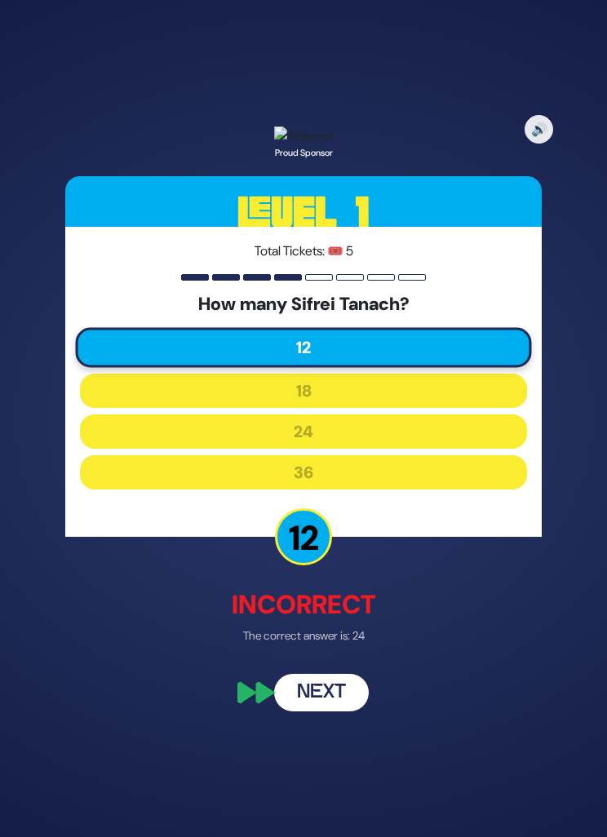
click at [289, 711] on button "Next" at bounding box center [321, 692] width 95 height 38
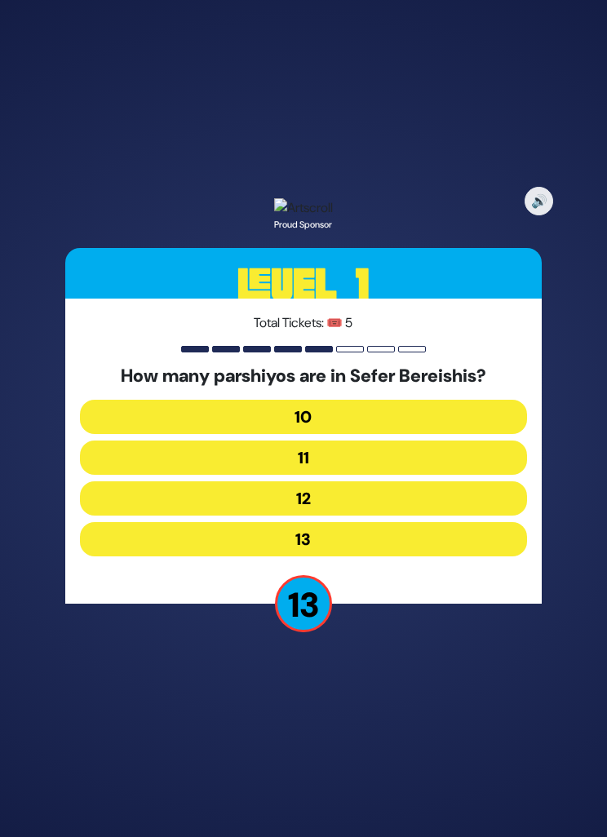
click at [440, 434] on button "10" at bounding box center [303, 417] width 447 height 34
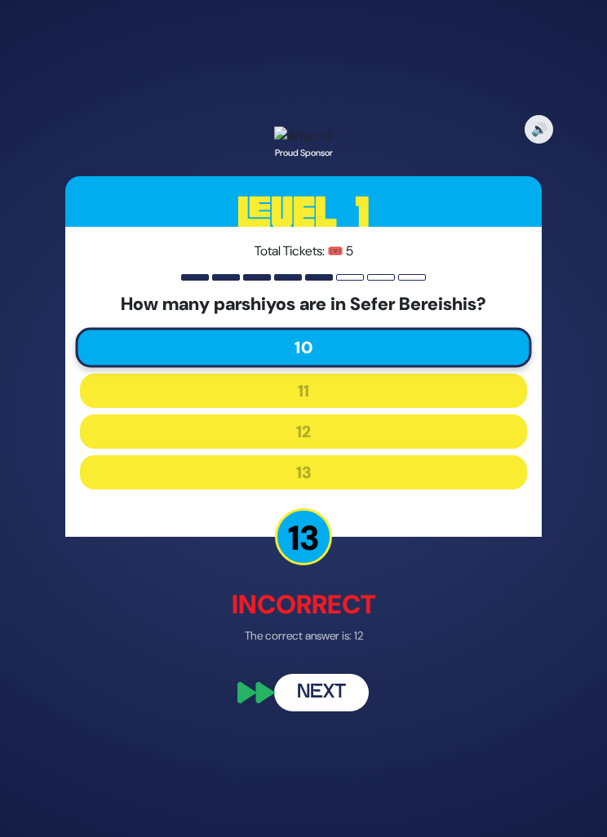
click at [289, 711] on button "Next" at bounding box center [321, 692] width 95 height 38
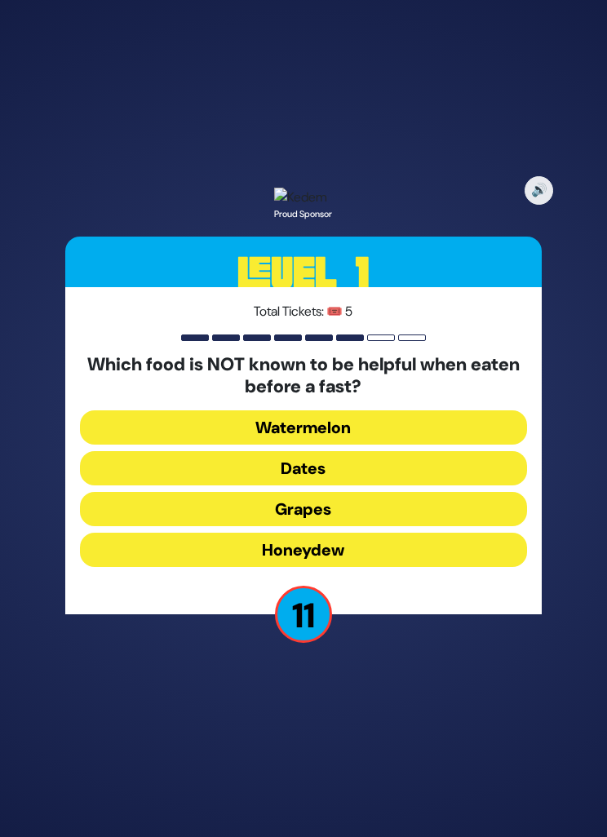
click at [439, 567] on button "Honeydew" at bounding box center [303, 550] width 447 height 34
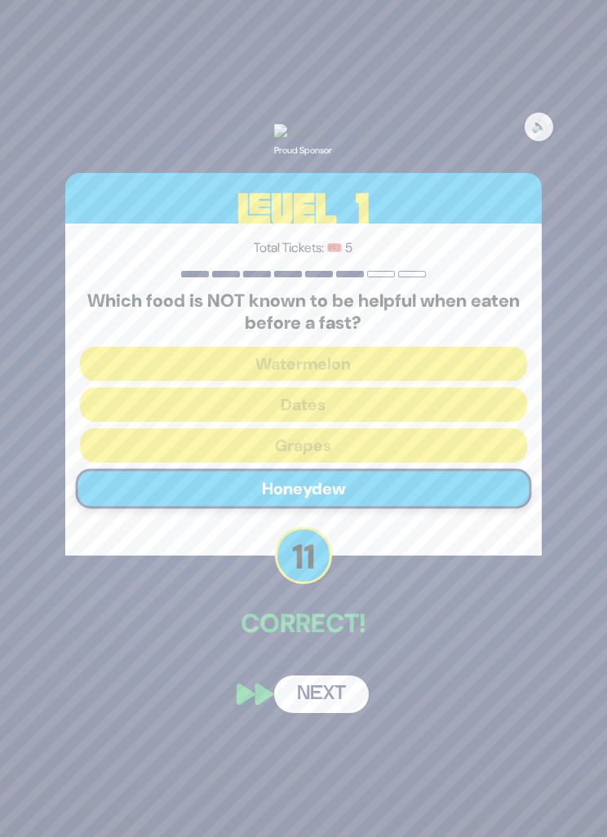
click at [284, 713] on button "Next" at bounding box center [321, 695] width 95 height 38
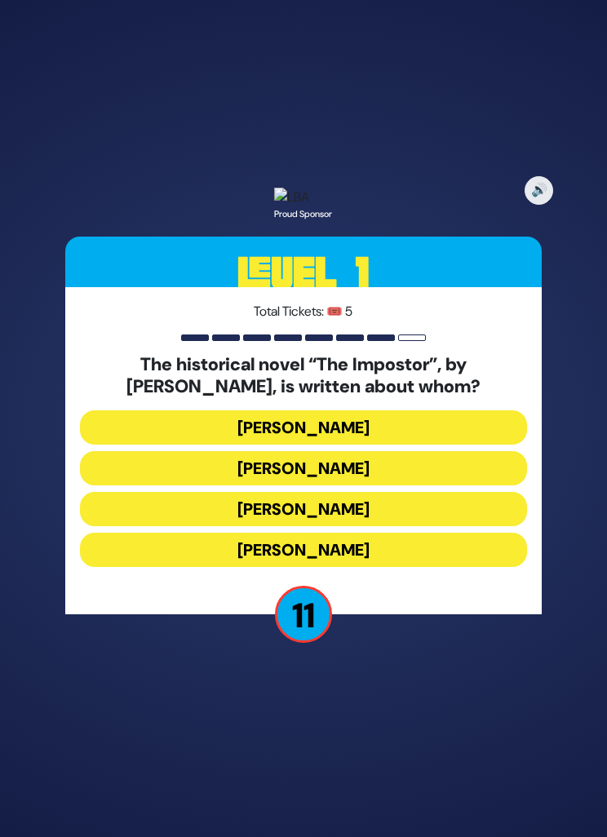
click at [458, 567] on button "Jacob Frank" at bounding box center [303, 550] width 447 height 34
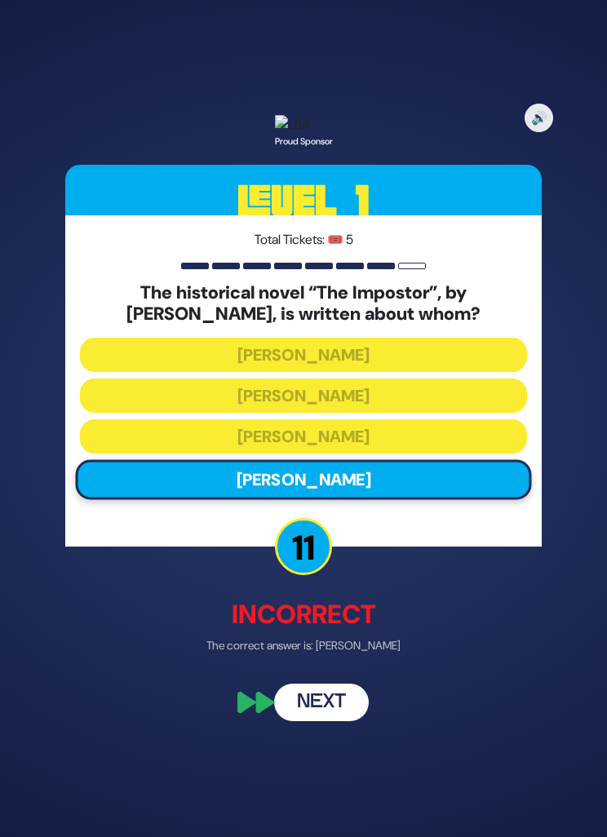
click at [317, 722] on button "Next" at bounding box center [321, 704] width 95 height 38
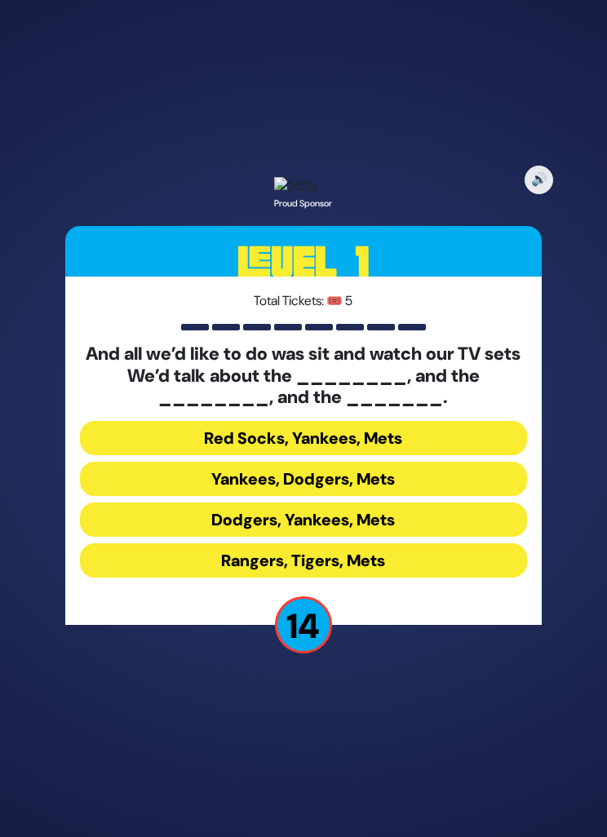
click at [445, 496] on button "Yankees, Dodgers, Mets" at bounding box center [303, 479] width 447 height 34
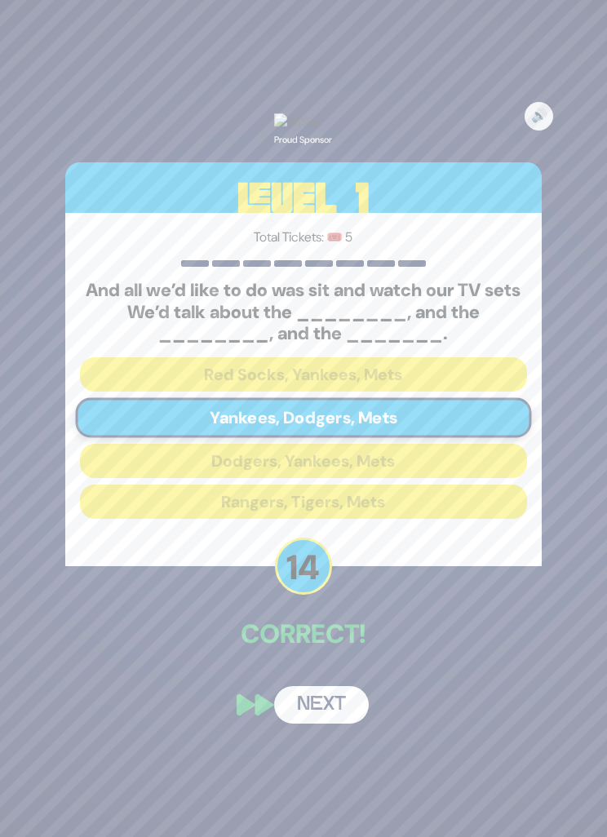
click at [324, 724] on button "Next" at bounding box center [321, 705] width 95 height 38
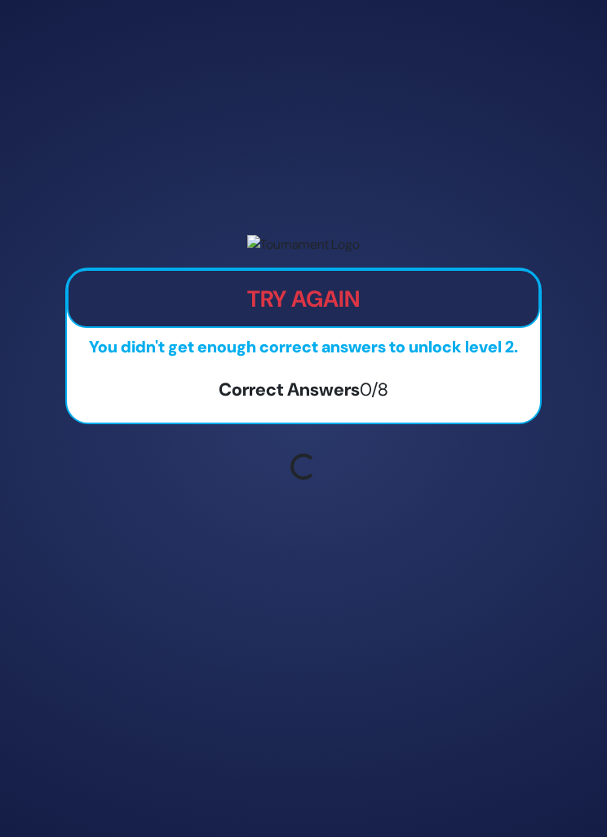
scroll to position [52, 0]
